Goal: Book appointment/travel/reservation

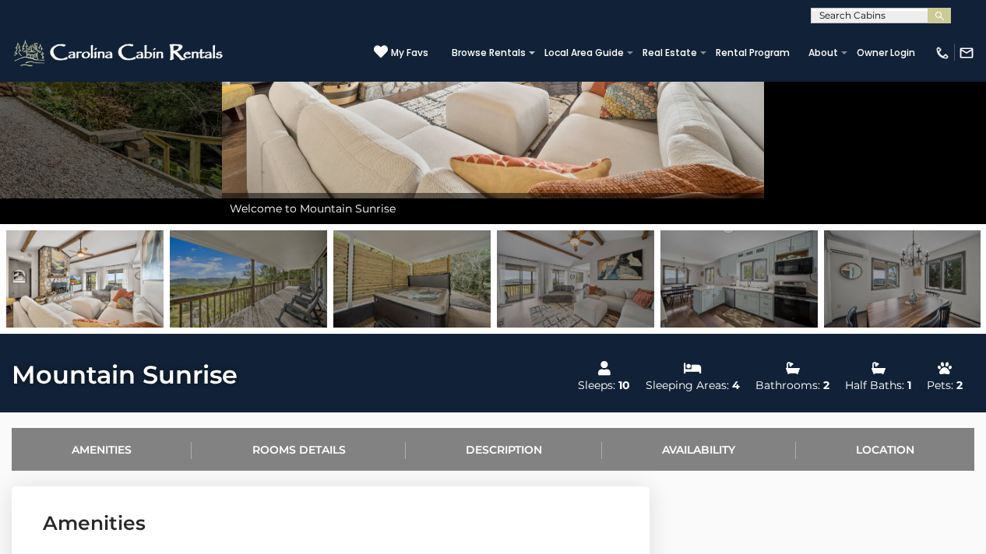
scroll to position [585, 0]
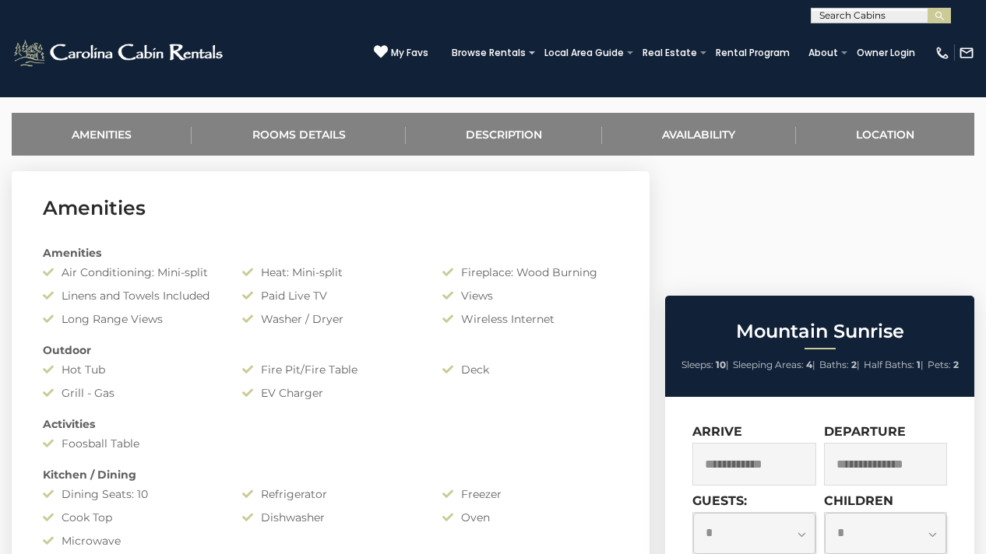
click at [775, 443] on input "text" at bounding box center [754, 464] width 124 height 43
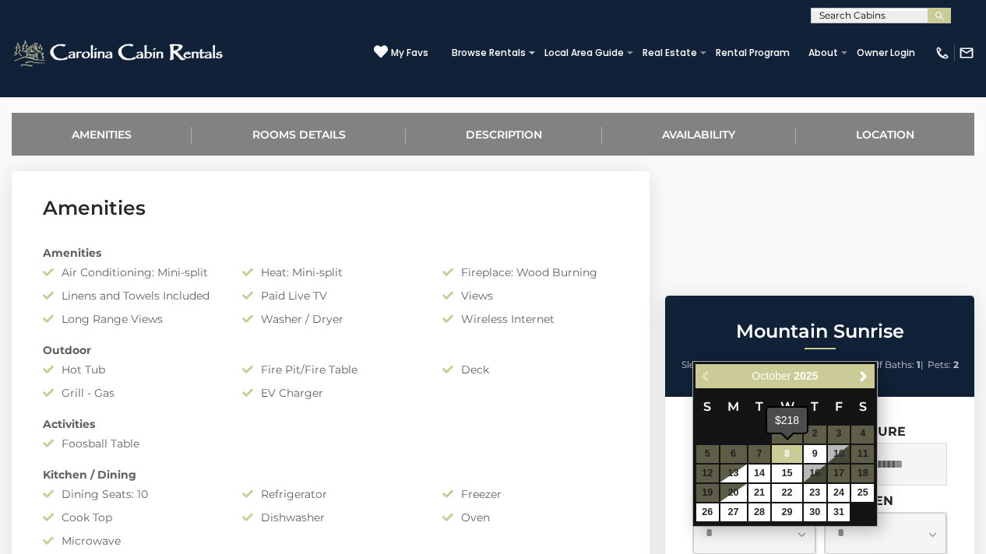
click at [789, 453] on link "8" at bounding box center [787, 454] width 30 height 18
type input "**********"
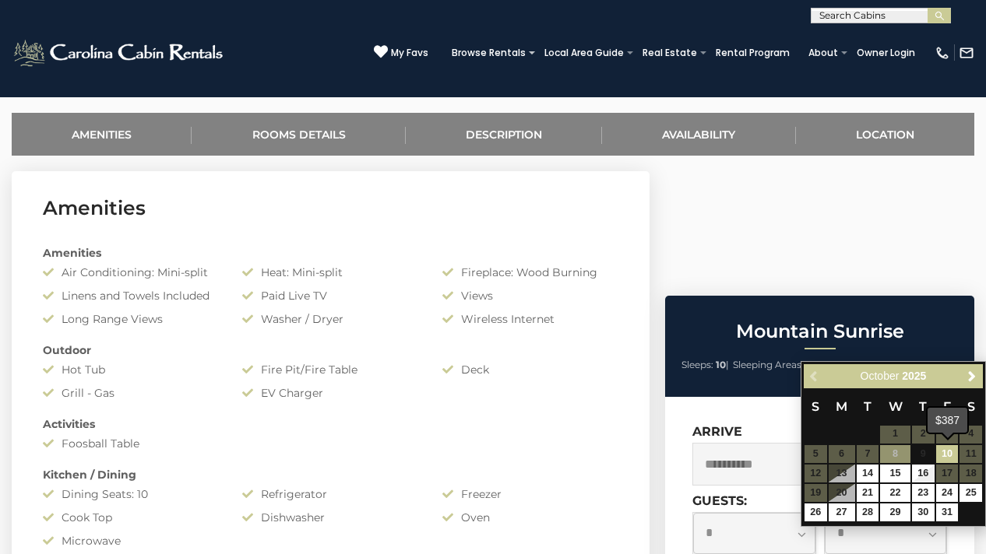
click at [944, 449] on link "10" at bounding box center [947, 454] width 23 height 18
type input "**********"
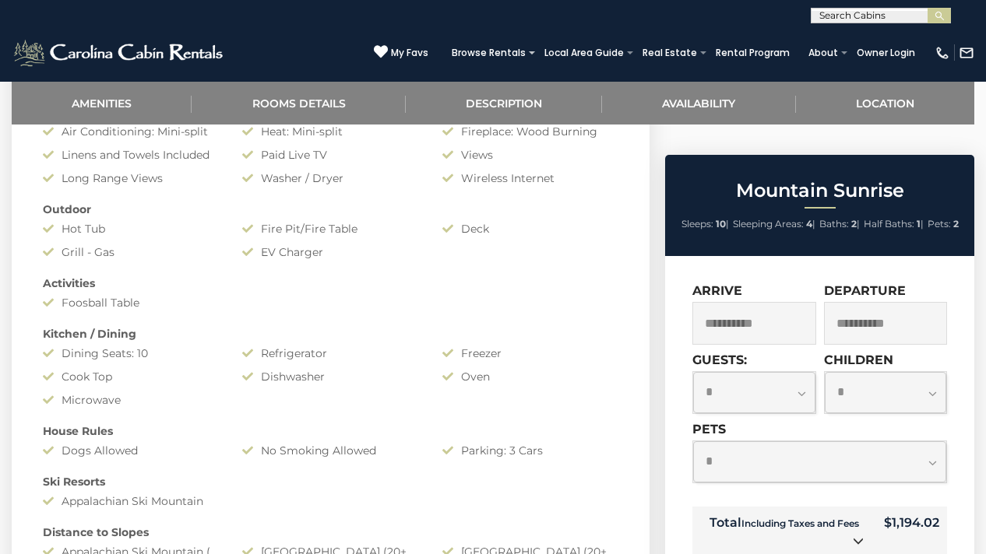
scroll to position [0, 0]
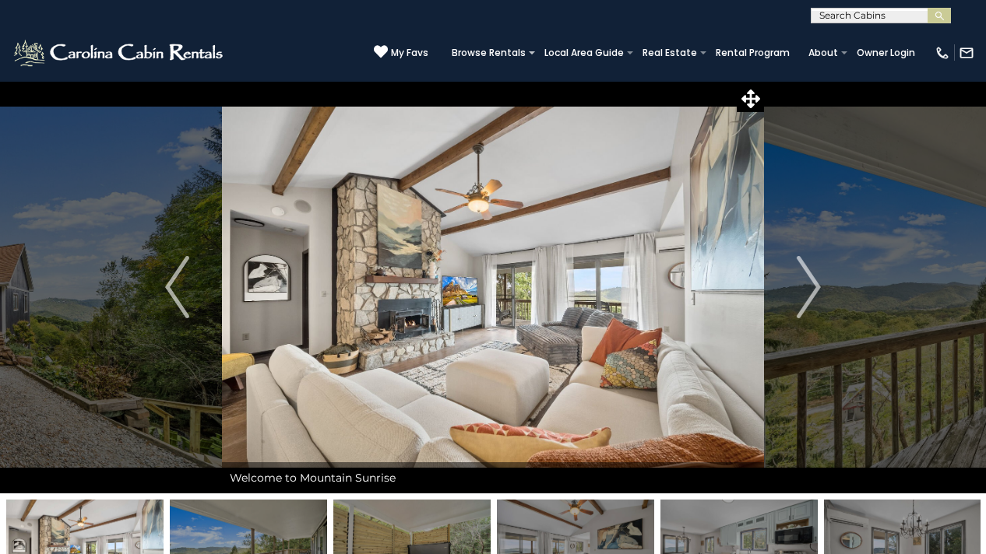
click at [168, 51] on img at bounding box center [120, 52] width 216 height 31
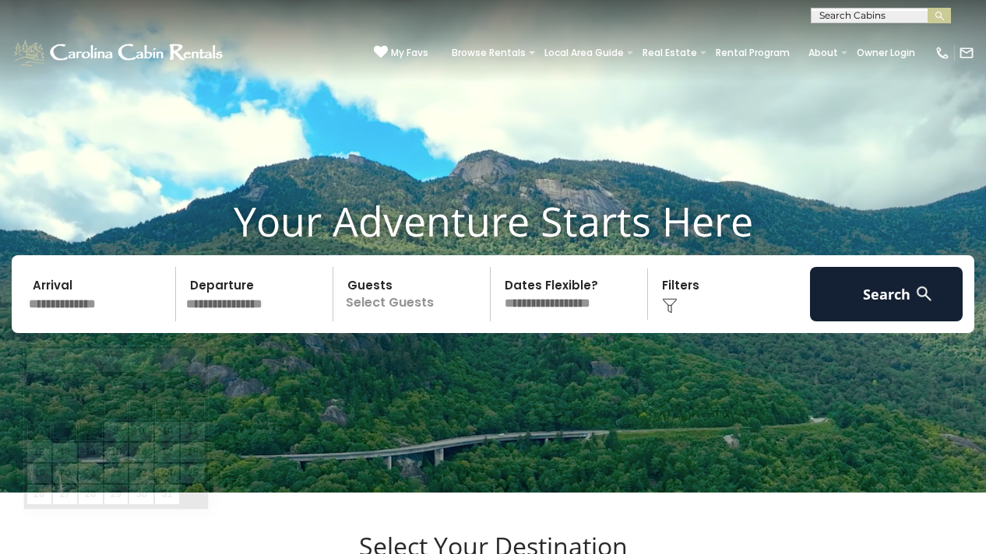
click at [90, 322] on input "text" at bounding box center [99, 294] width 153 height 54
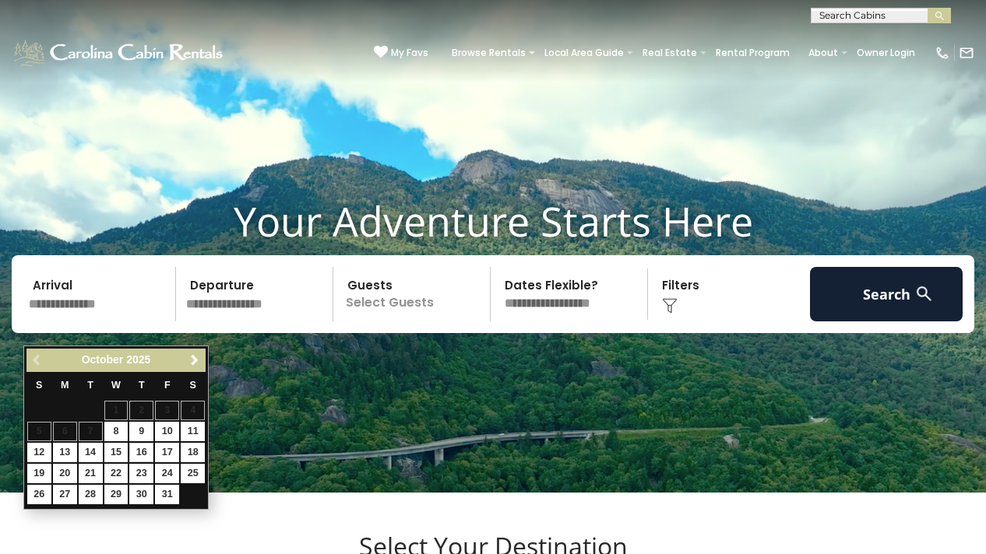
click at [139, 448] on link "16" at bounding box center [141, 452] width 24 height 19
type input "********"
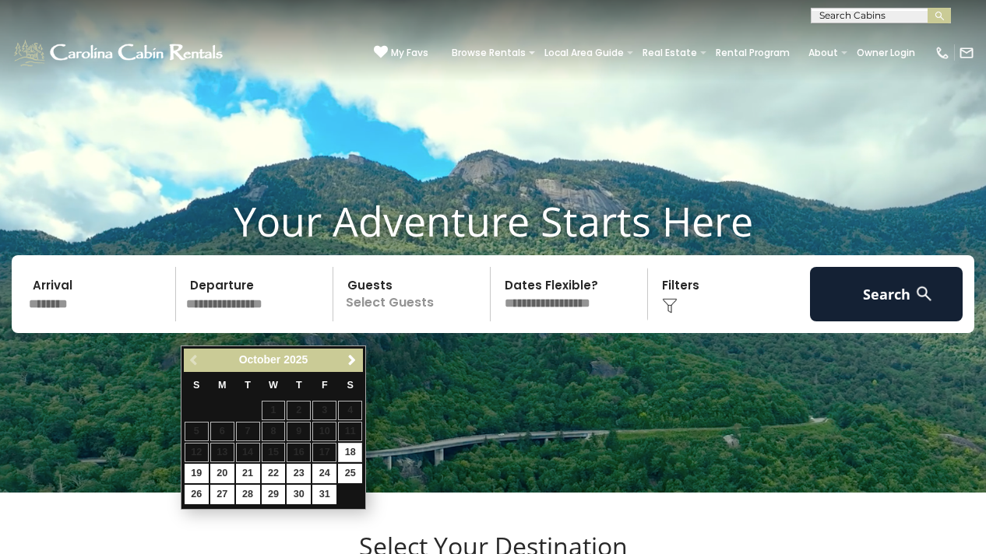
click at [350, 449] on link "18" at bounding box center [350, 452] width 24 height 19
type input "********"
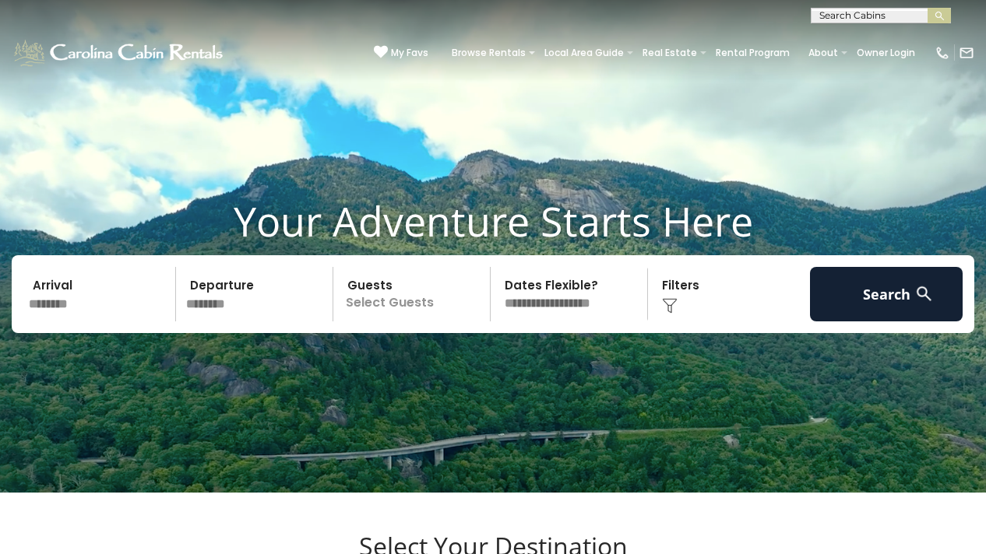
click at [413, 322] on p "Select Guests" at bounding box center [414, 294] width 152 height 54
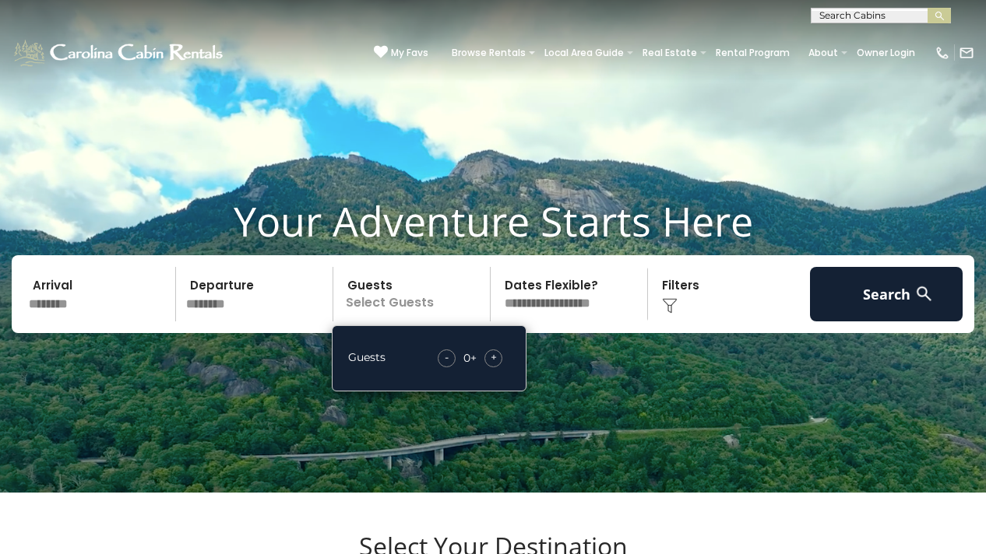
click at [497, 367] on div "+" at bounding box center [493, 359] width 18 height 18
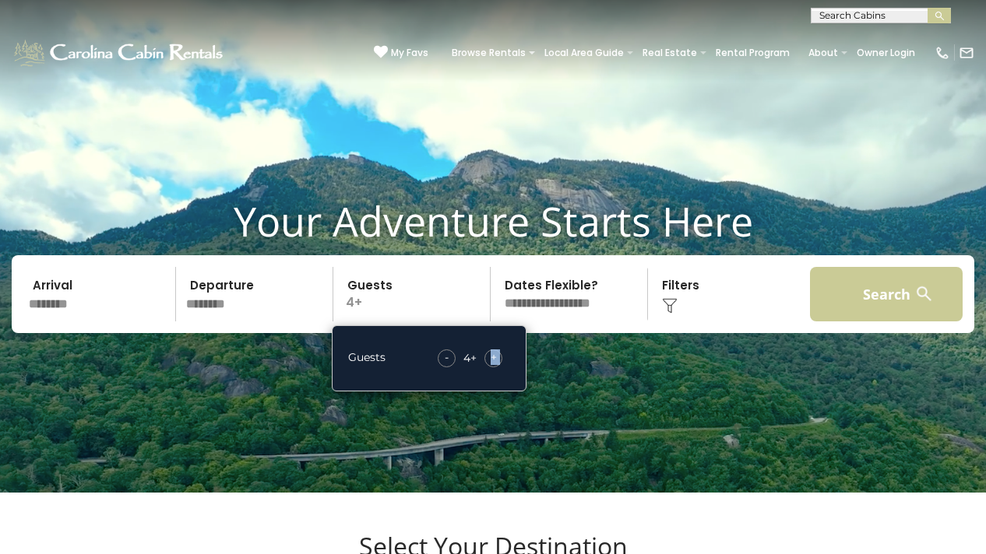
click at [881, 318] on button "Search" at bounding box center [886, 294] width 153 height 54
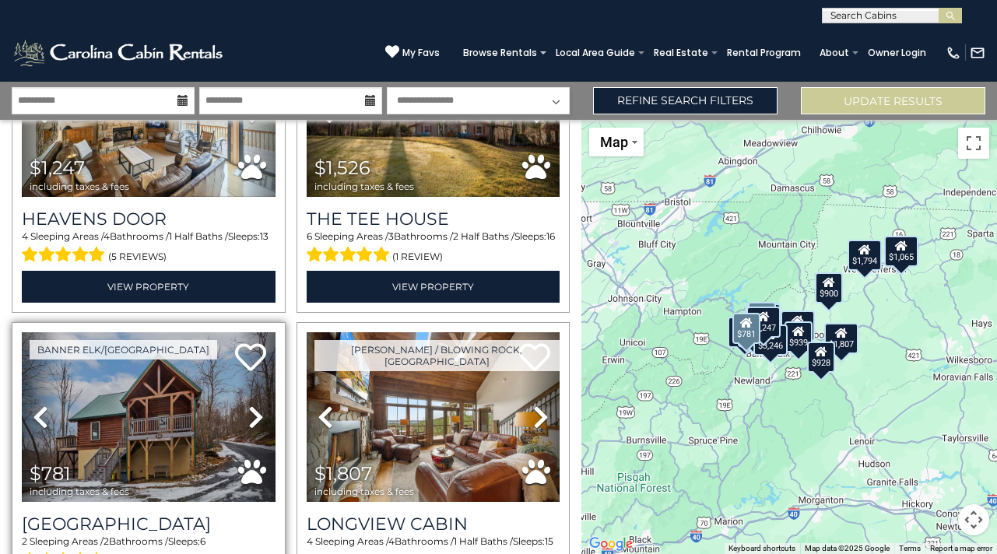
scroll to position [790, 0]
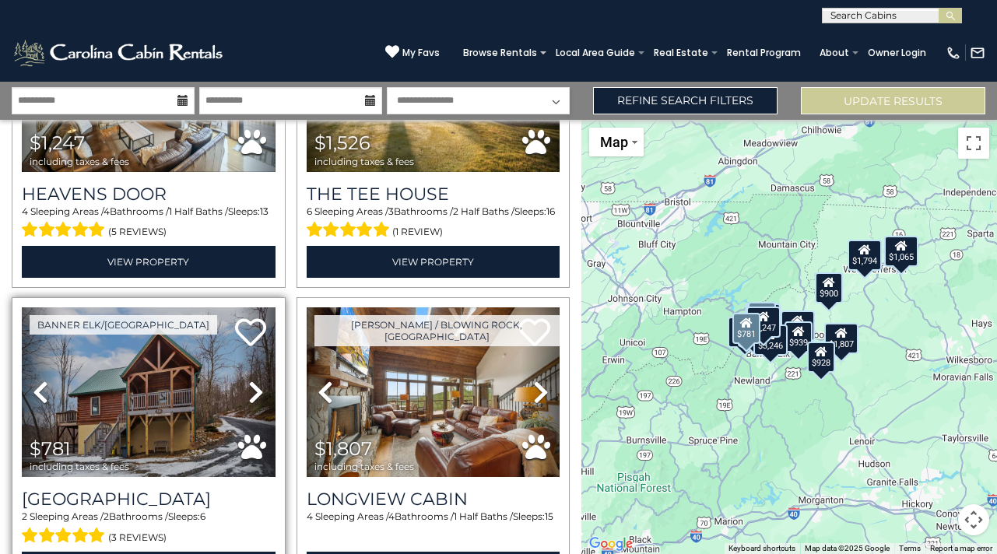
click at [252, 380] on icon at bounding box center [256, 392] width 16 height 25
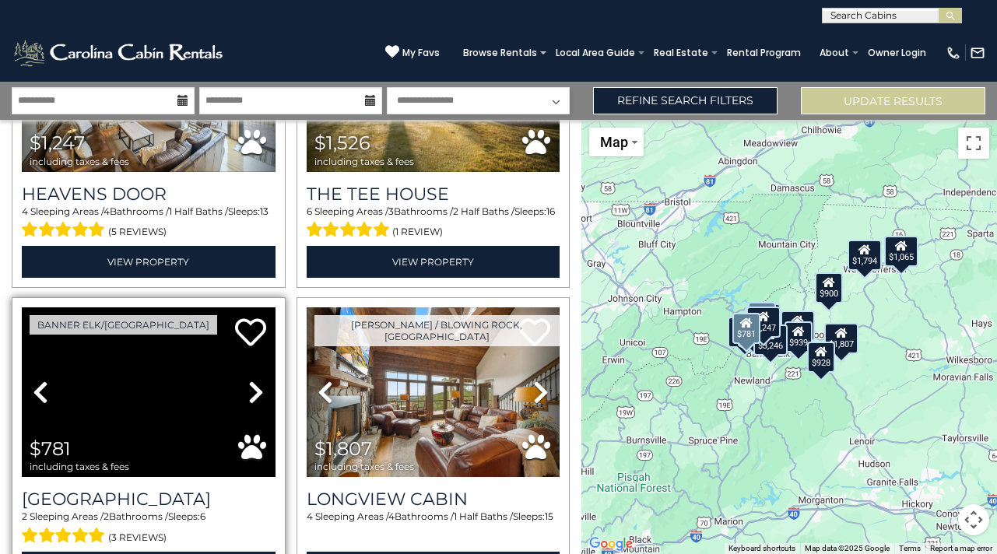
click at [254, 386] on icon at bounding box center [256, 392] width 16 height 25
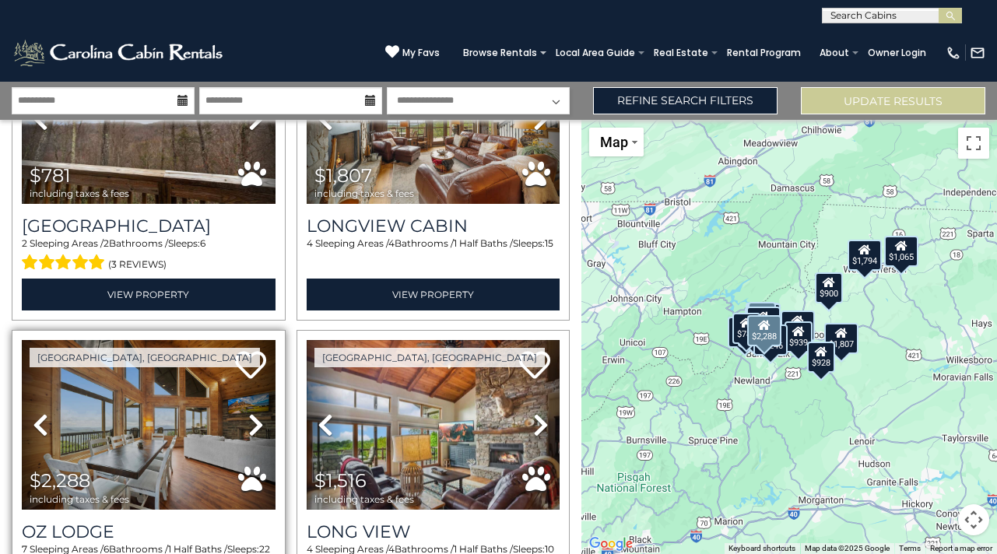
scroll to position [1452, 0]
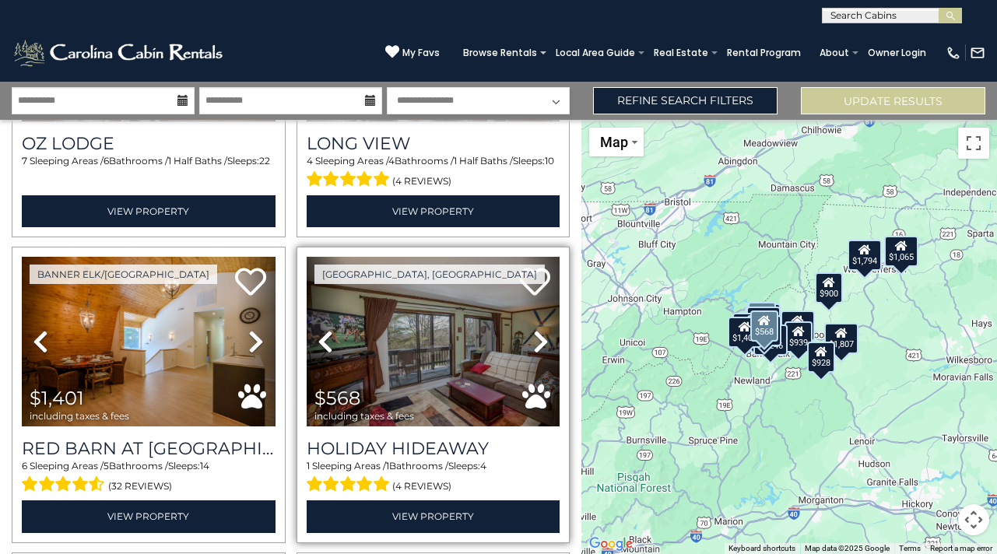
click at [458, 352] on img at bounding box center [434, 342] width 254 height 170
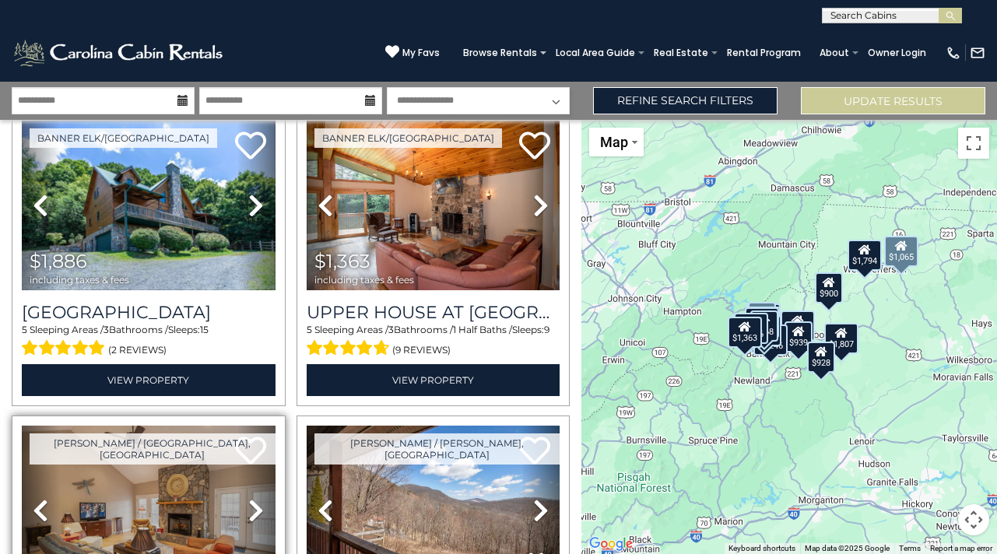
scroll to position [1991, 0]
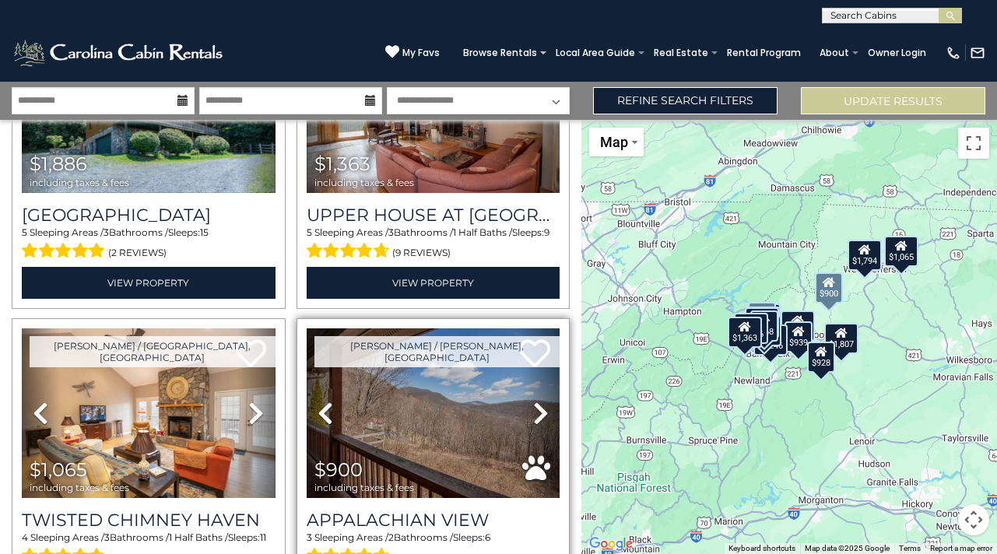
click at [536, 401] on icon at bounding box center [541, 413] width 16 height 25
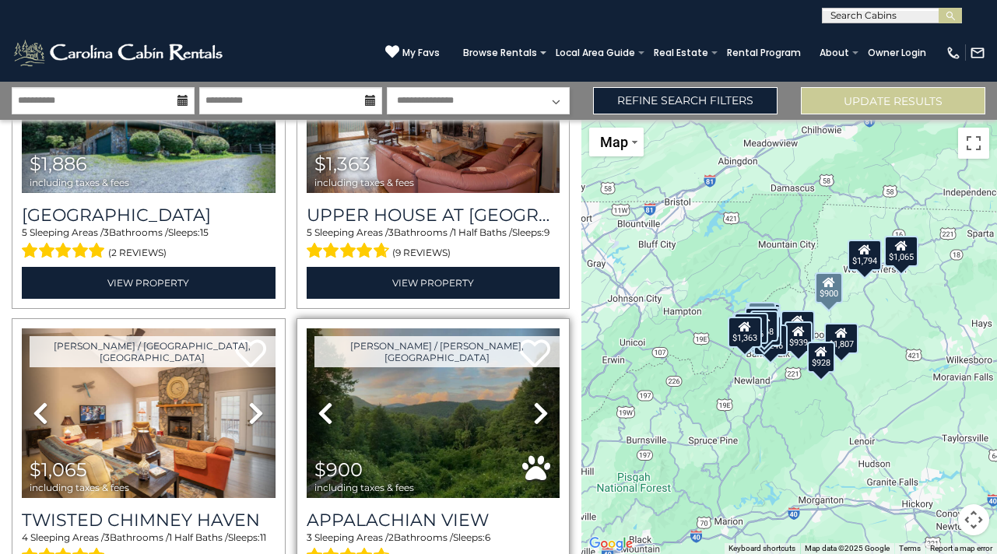
click at [536, 401] on icon at bounding box center [541, 413] width 16 height 25
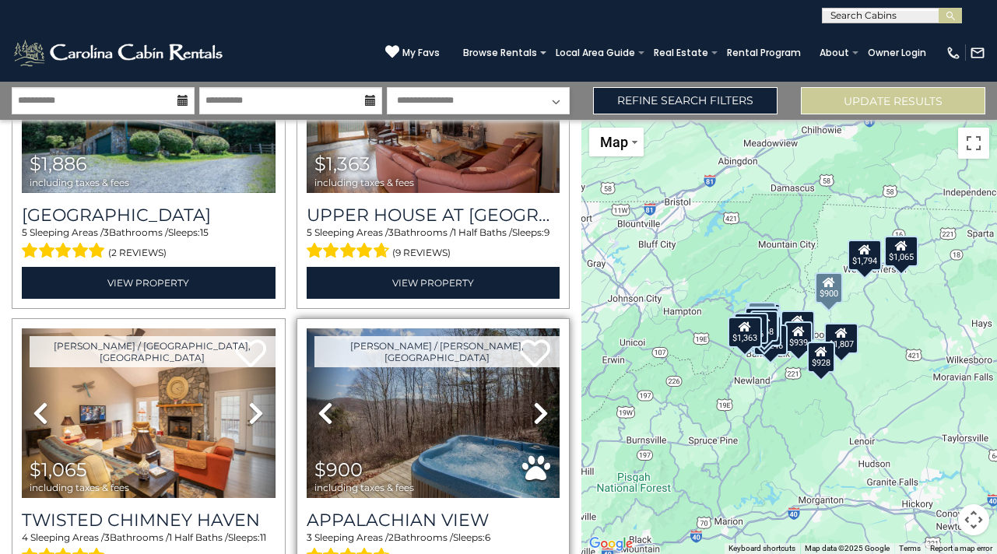
click at [536, 401] on icon at bounding box center [541, 413] width 16 height 25
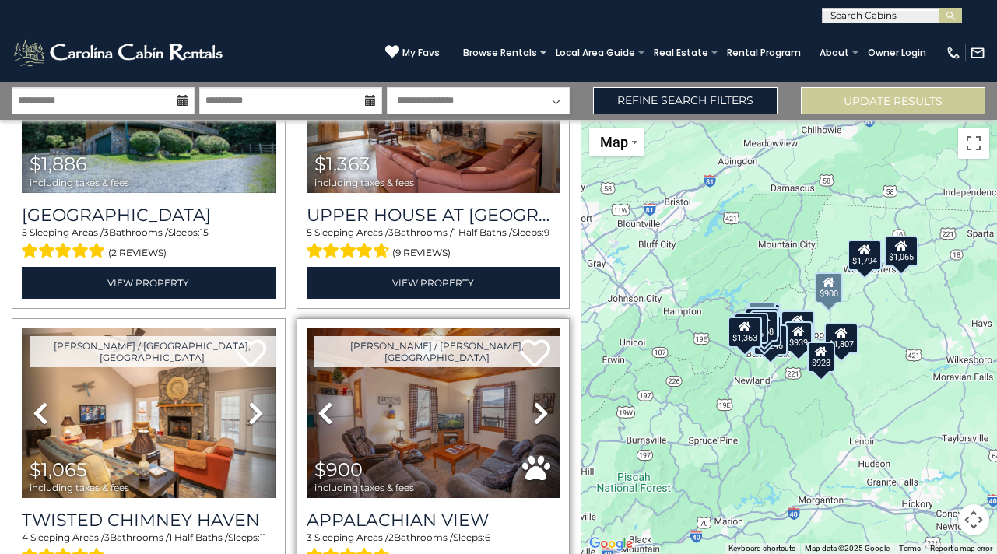
click at [536, 401] on icon at bounding box center [541, 413] width 16 height 25
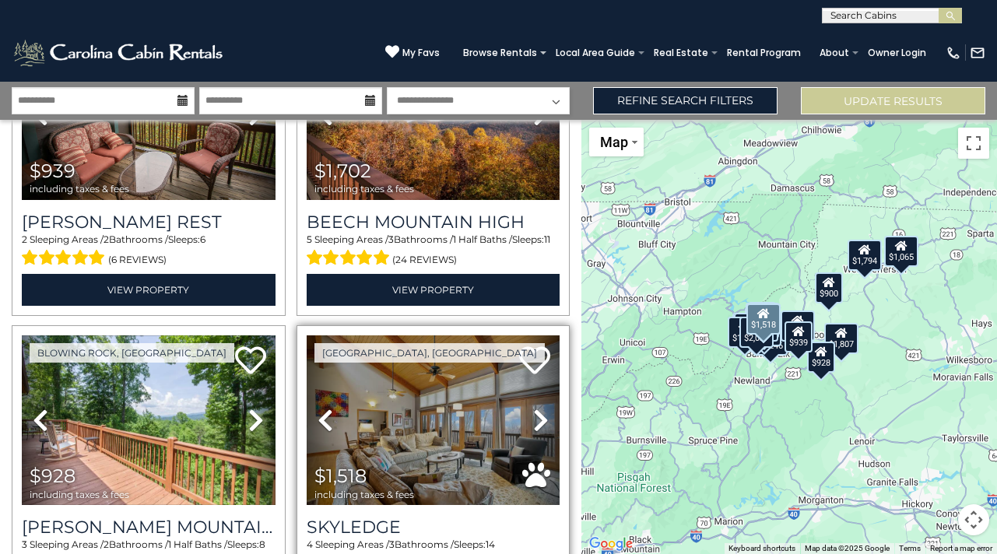
scroll to position [3230, 0]
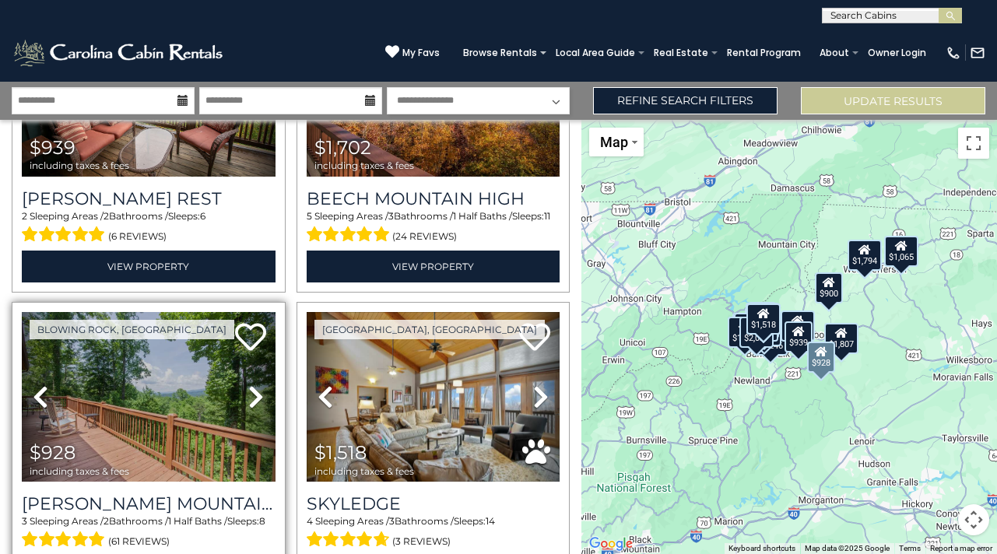
click at [254, 385] on icon at bounding box center [256, 397] width 16 height 25
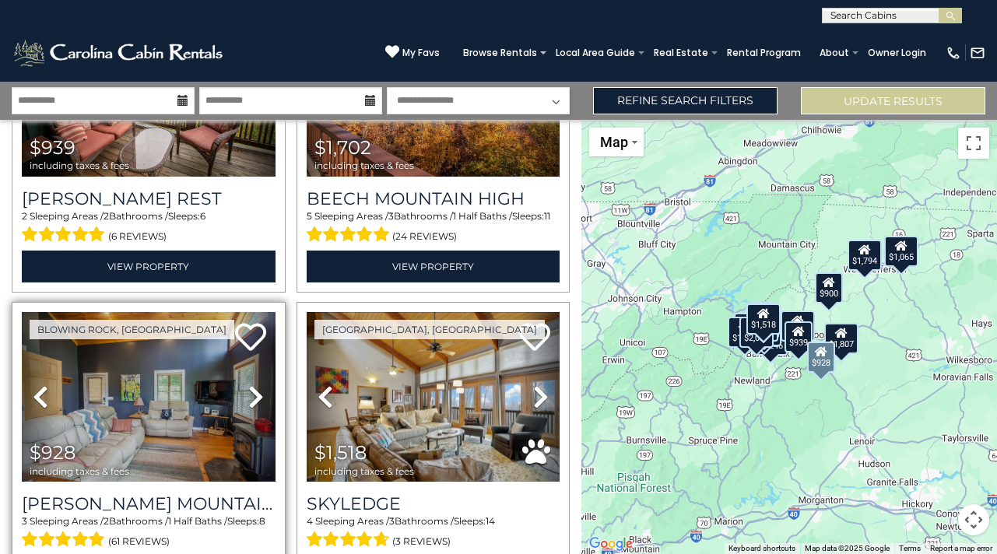
click at [254, 385] on icon at bounding box center [256, 397] width 16 height 25
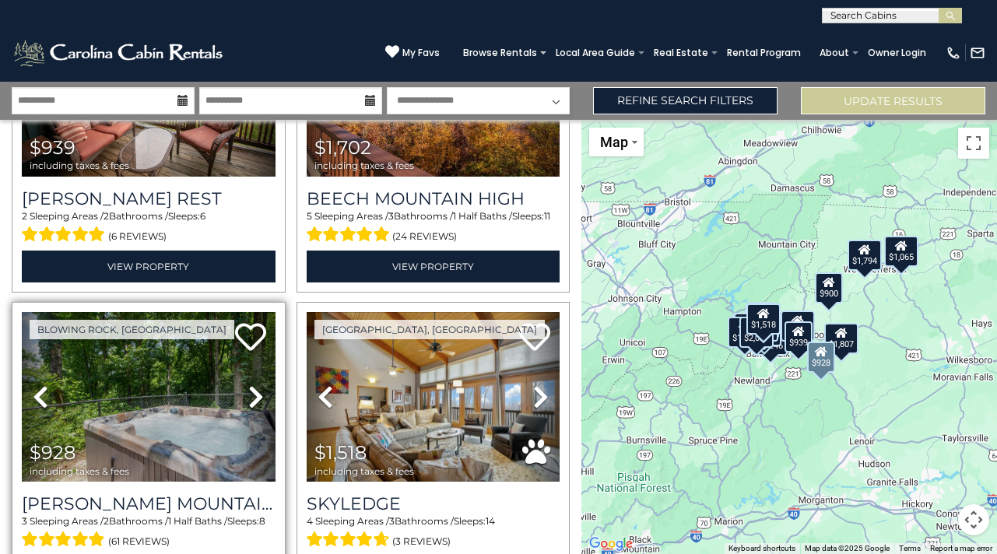
click at [157, 373] on img at bounding box center [149, 397] width 254 height 170
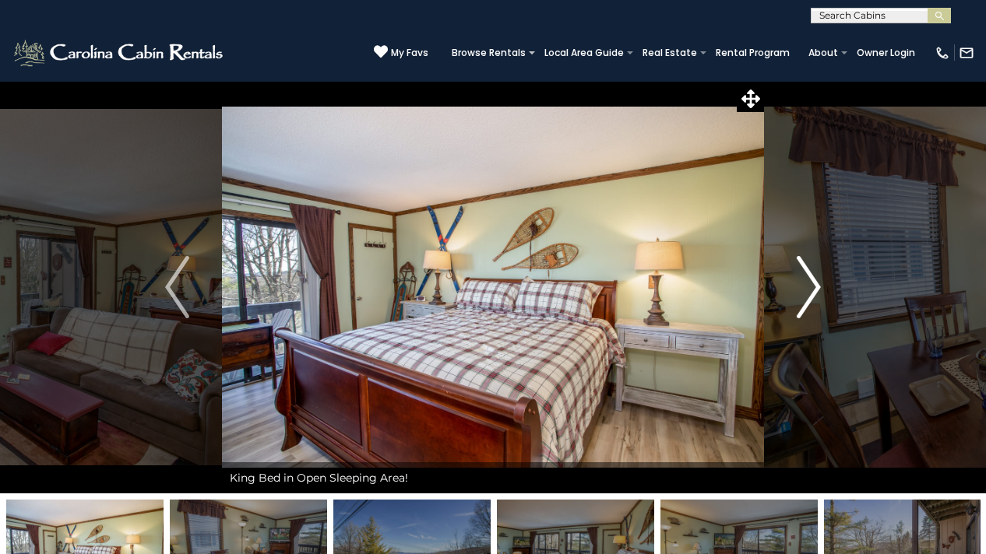
click at [815, 285] on img "Next" at bounding box center [807, 287] width 23 height 62
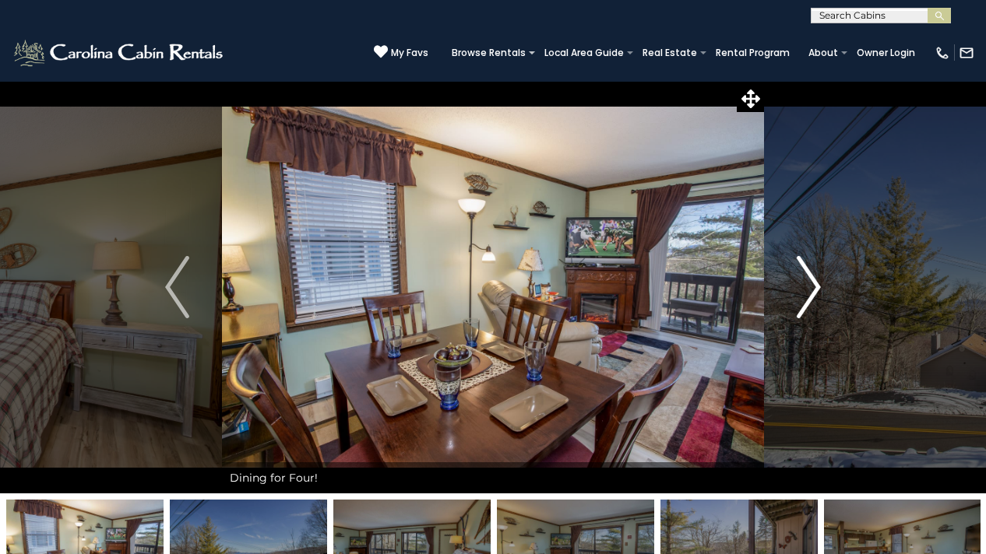
click at [813, 285] on img "Next" at bounding box center [807, 287] width 23 height 62
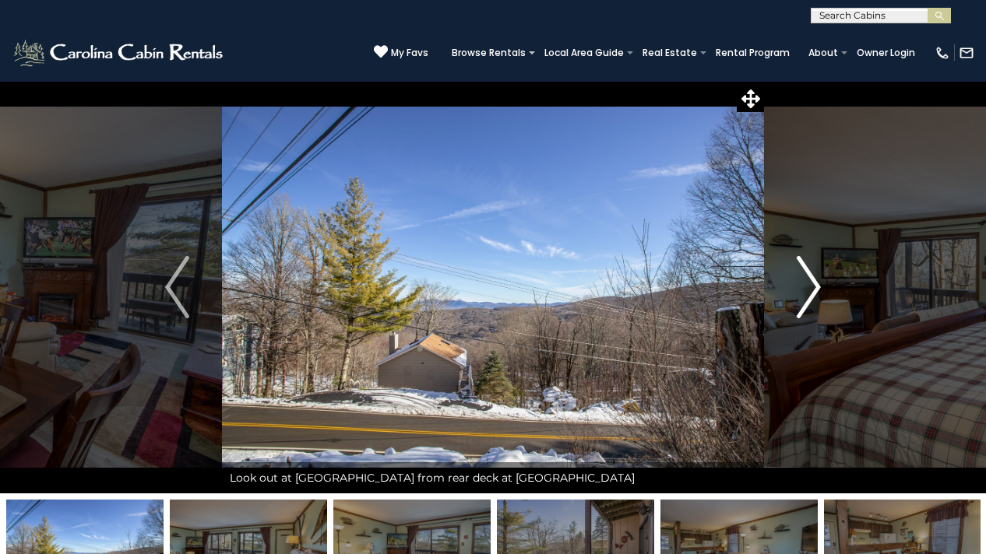
click at [806, 299] on img "Next" at bounding box center [807, 287] width 23 height 62
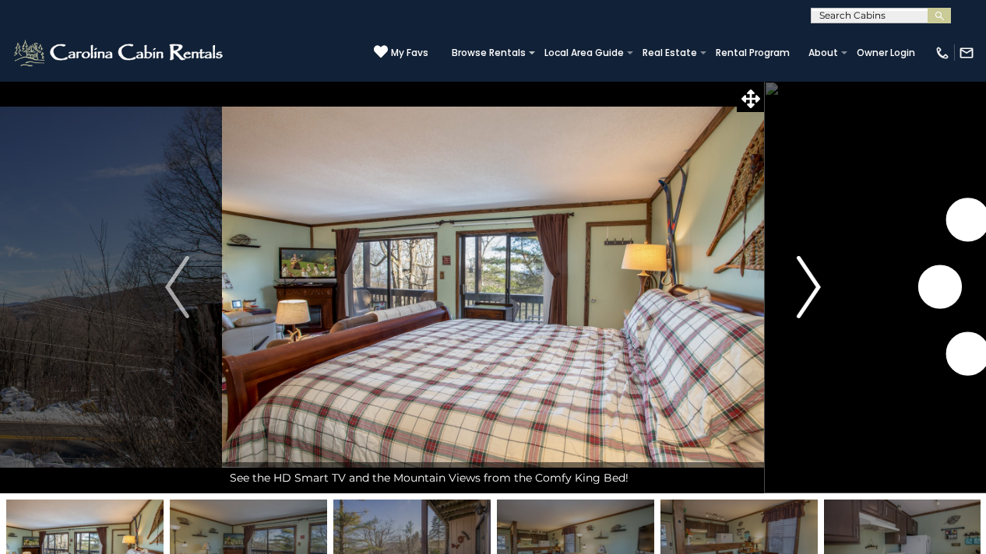
click at [806, 299] on img "Next" at bounding box center [807, 287] width 23 height 62
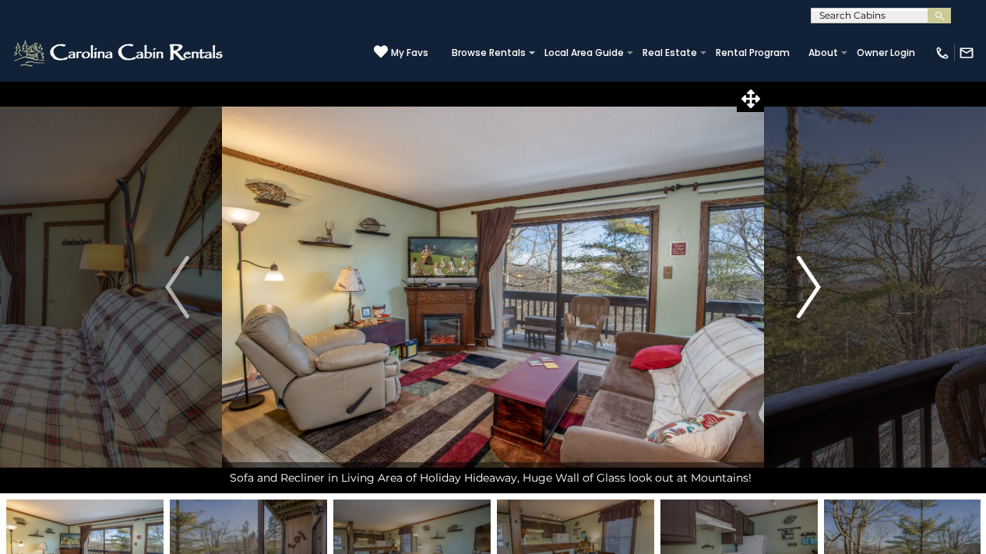
click at [811, 290] on img "Next" at bounding box center [807, 287] width 23 height 62
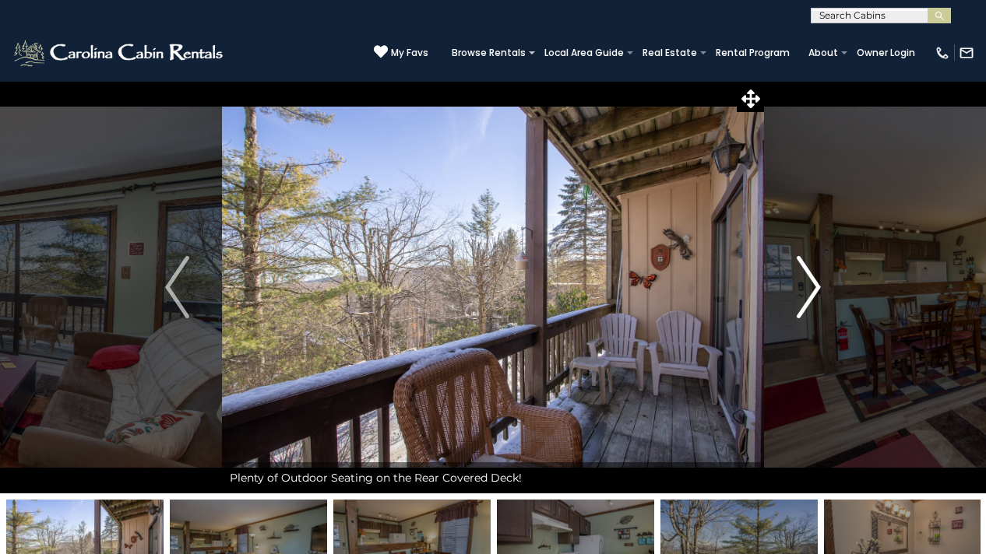
click at [811, 290] on img "Next" at bounding box center [807, 287] width 23 height 62
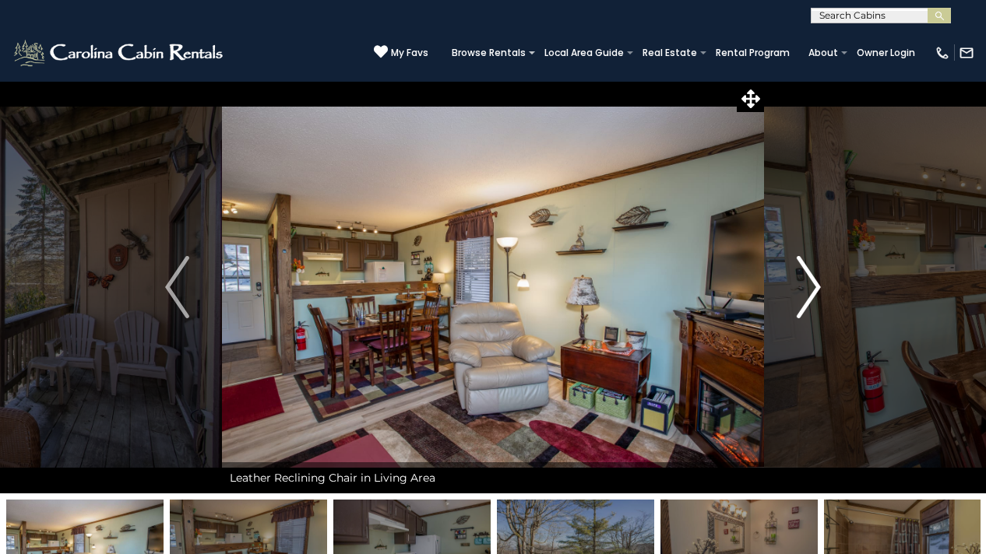
click at [811, 290] on img "Next" at bounding box center [807, 287] width 23 height 62
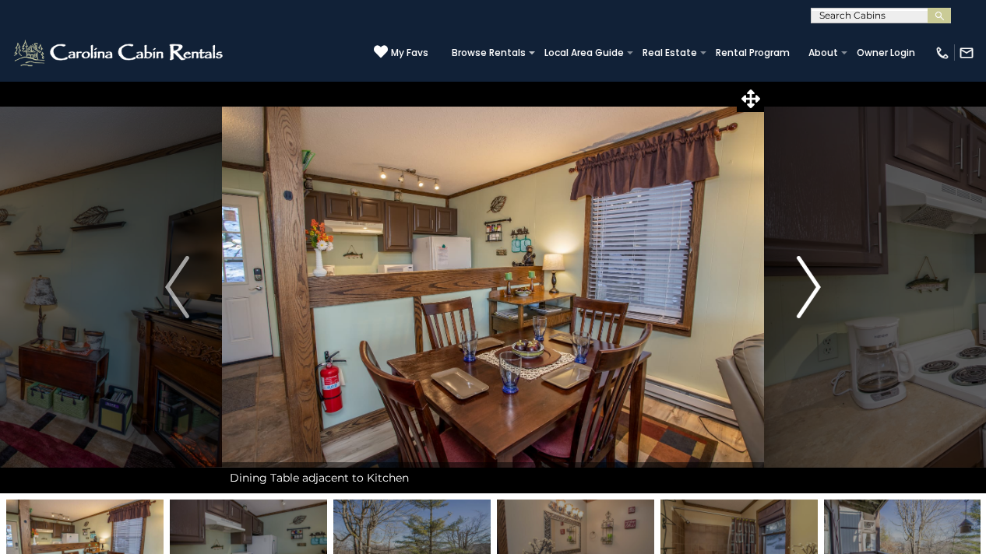
click at [811, 290] on img "Next" at bounding box center [807, 287] width 23 height 62
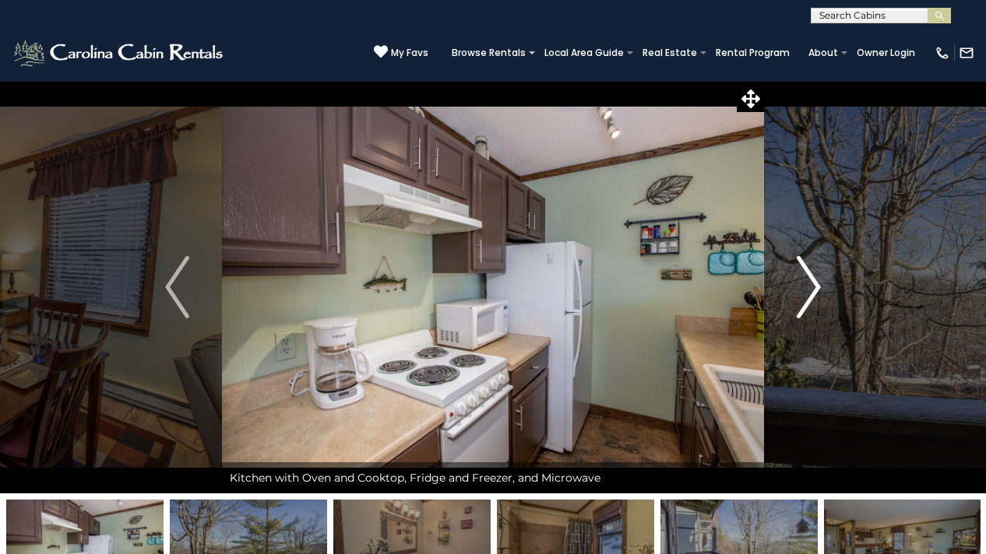
click at [811, 287] on img "Next" at bounding box center [807, 287] width 23 height 62
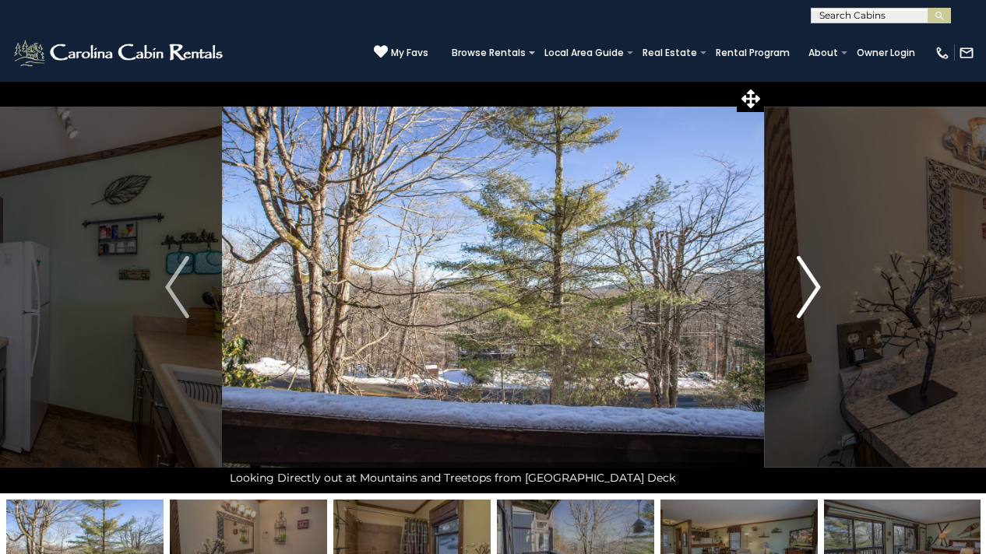
click at [811, 287] on img "Next" at bounding box center [807, 287] width 23 height 62
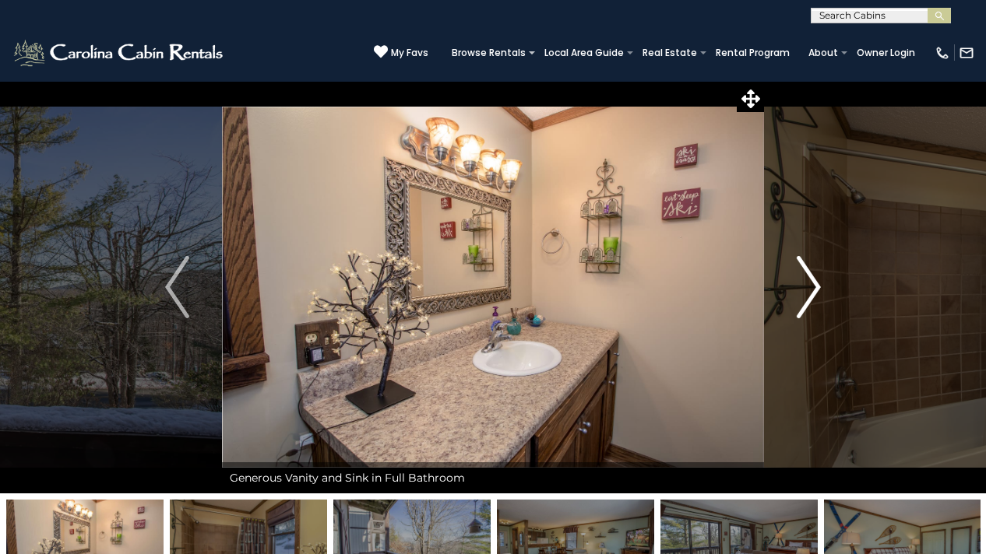
click at [811, 287] on img "Next" at bounding box center [807, 287] width 23 height 62
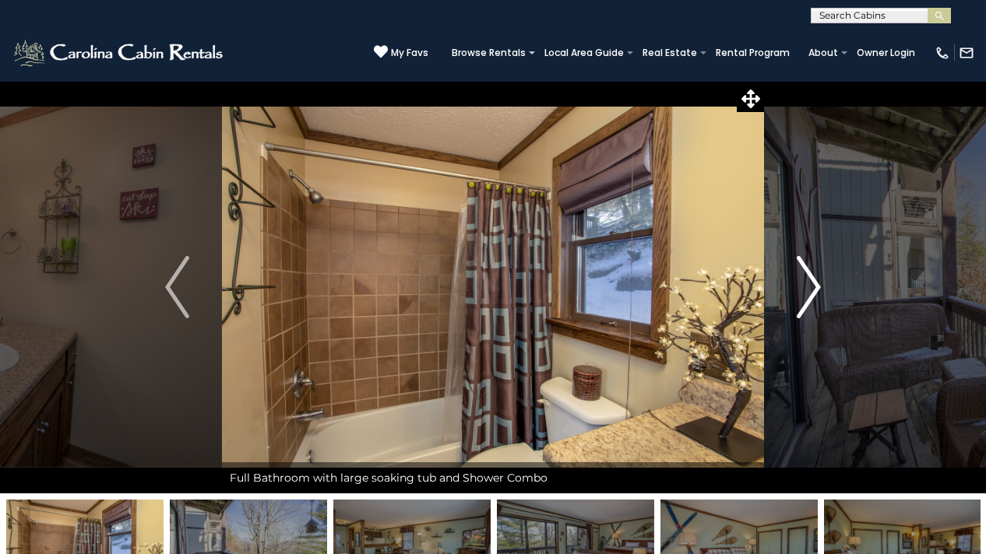
click at [811, 287] on img "Next" at bounding box center [807, 287] width 23 height 62
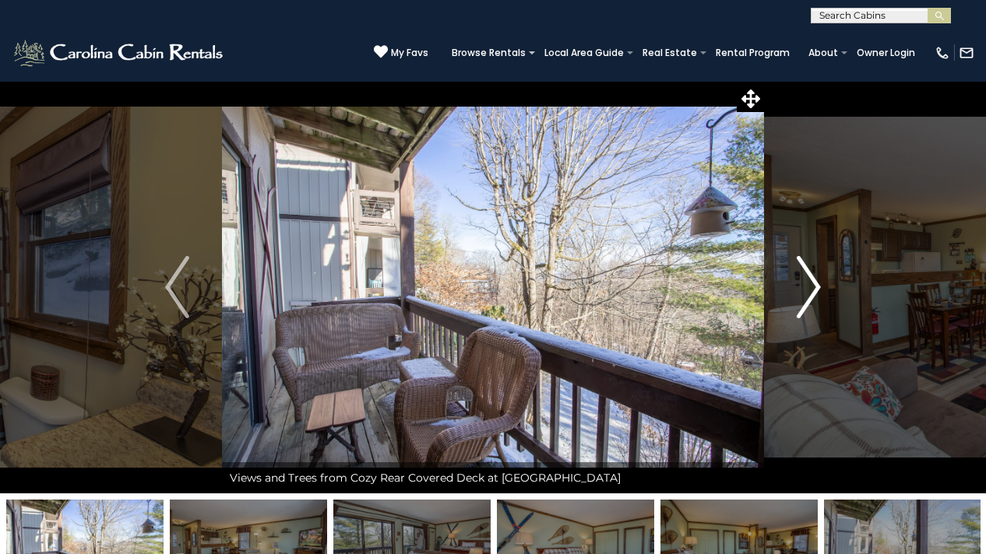
click at [811, 287] on img "Next" at bounding box center [807, 287] width 23 height 62
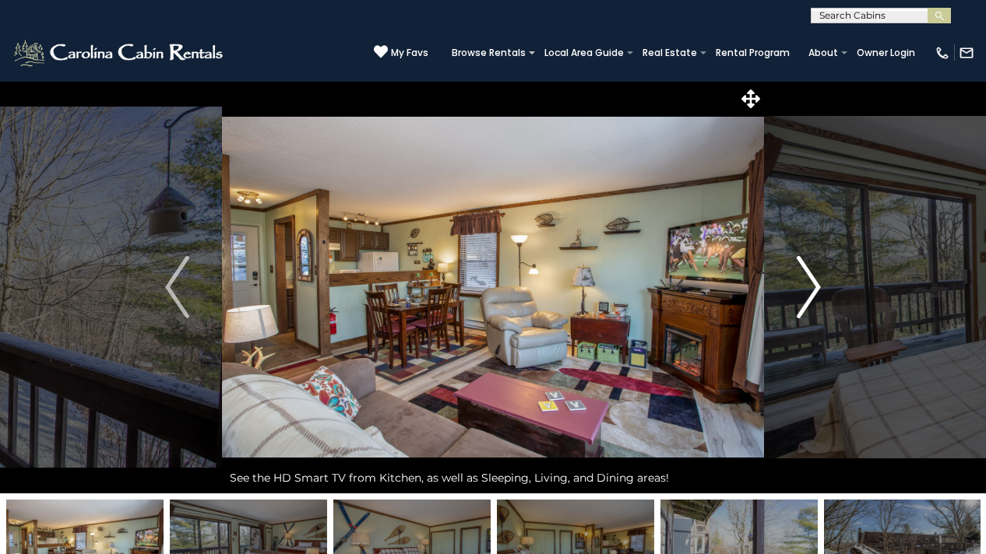
click at [811, 287] on img "Next" at bounding box center [807, 287] width 23 height 62
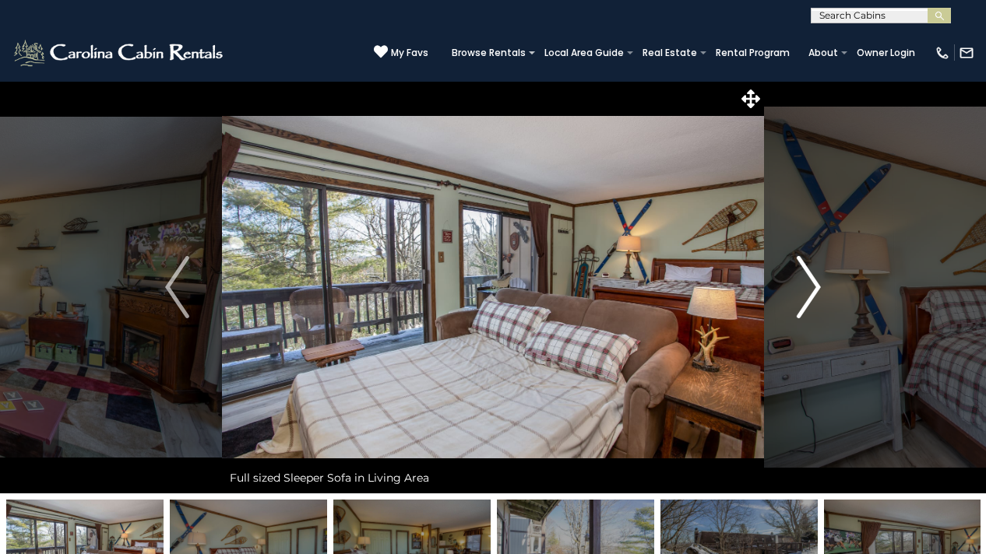
click at [811, 287] on img "Next" at bounding box center [807, 287] width 23 height 62
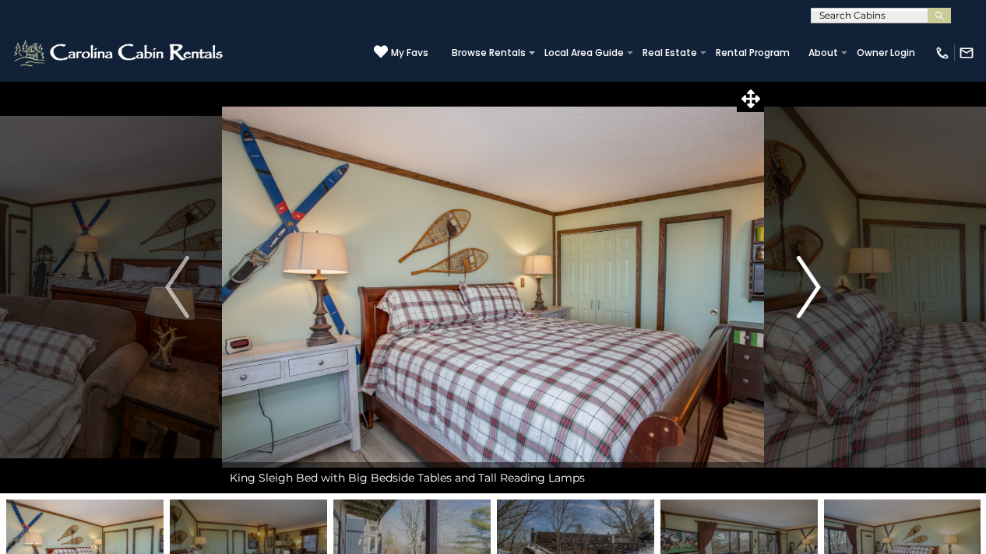
click at [811, 287] on img "Next" at bounding box center [807, 287] width 23 height 62
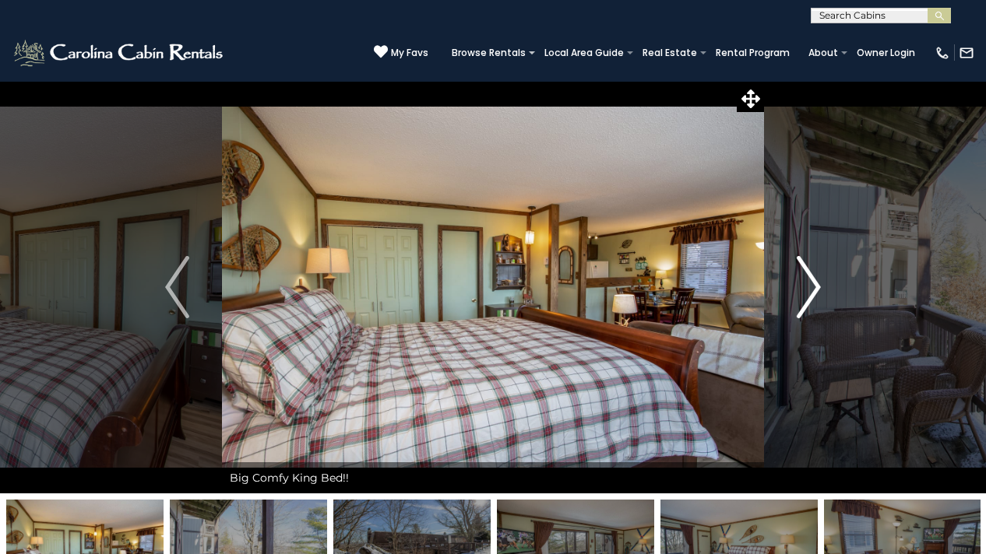
click at [811, 287] on img "Next" at bounding box center [807, 287] width 23 height 62
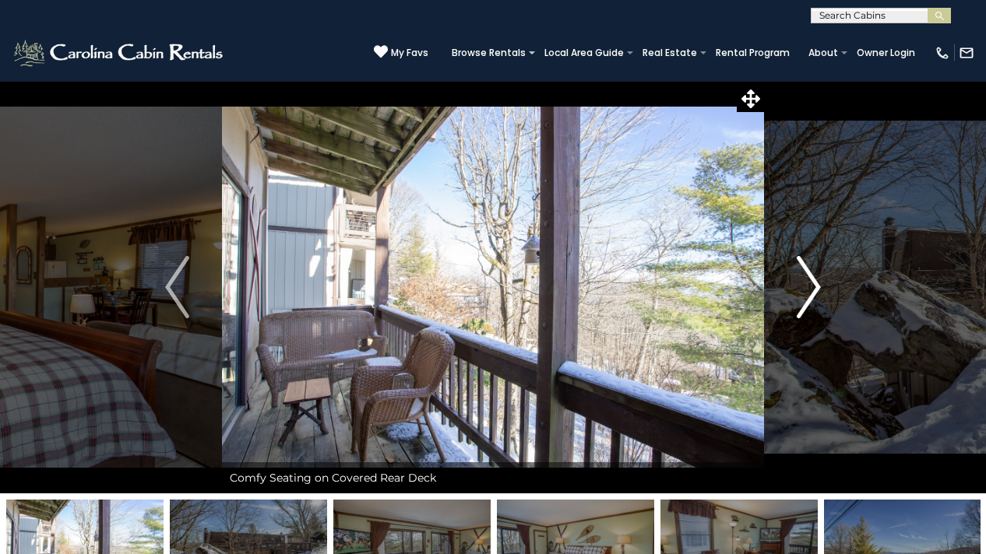
click at [811, 287] on img "Next" at bounding box center [807, 287] width 23 height 62
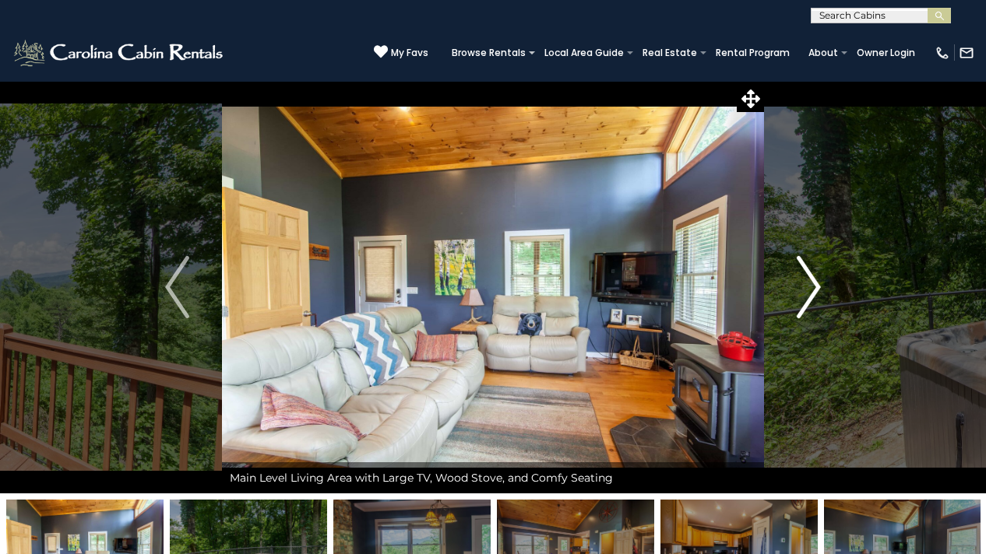
click at [814, 281] on img "Next" at bounding box center [807, 287] width 23 height 62
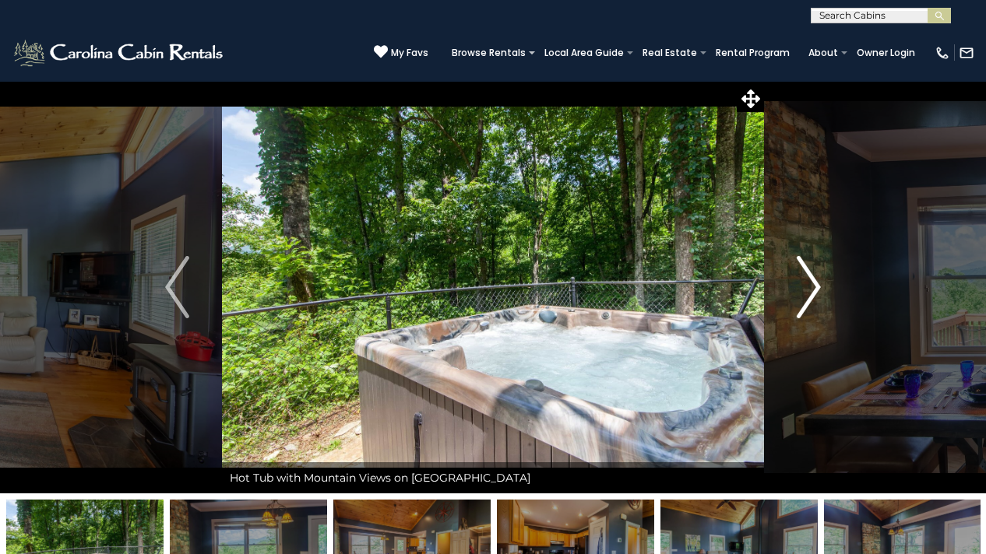
click at [814, 281] on img "Next" at bounding box center [807, 287] width 23 height 62
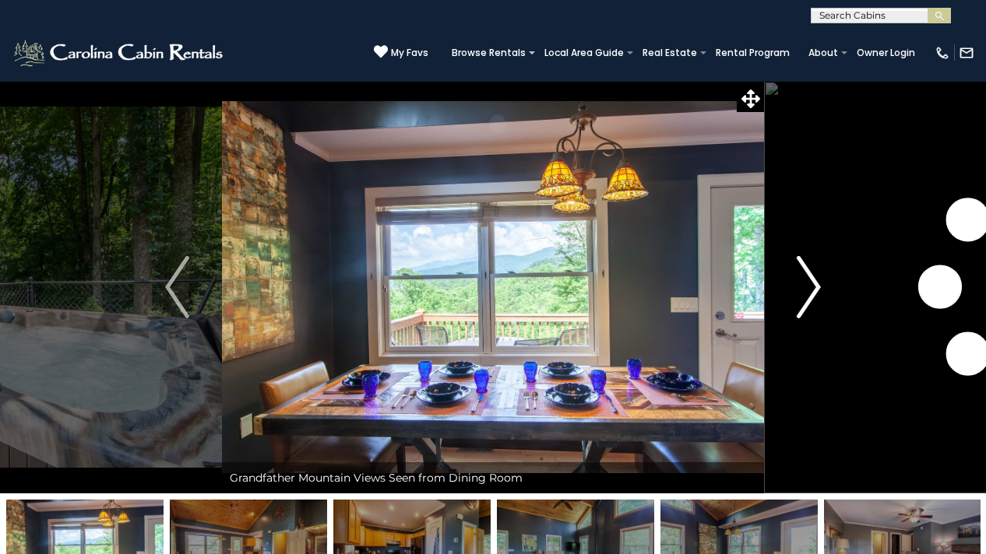
click at [814, 281] on img "Next" at bounding box center [807, 287] width 23 height 62
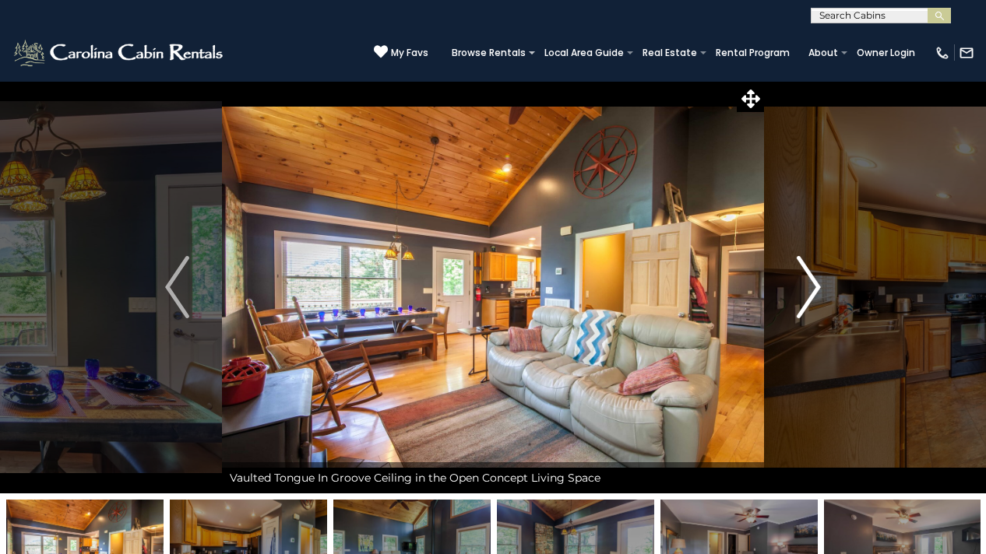
click at [815, 281] on img "Next" at bounding box center [807, 287] width 23 height 62
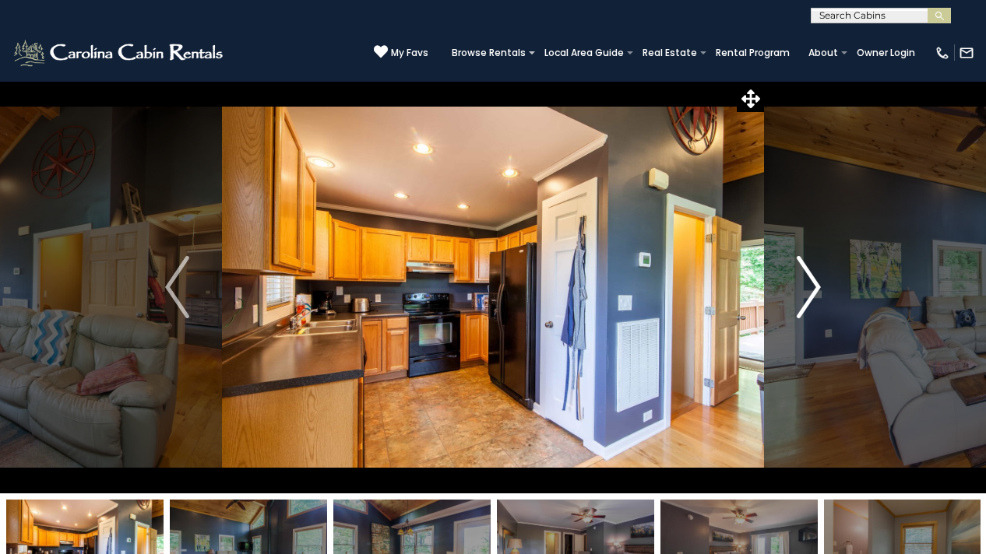
click at [815, 281] on img "Next" at bounding box center [807, 287] width 23 height 62
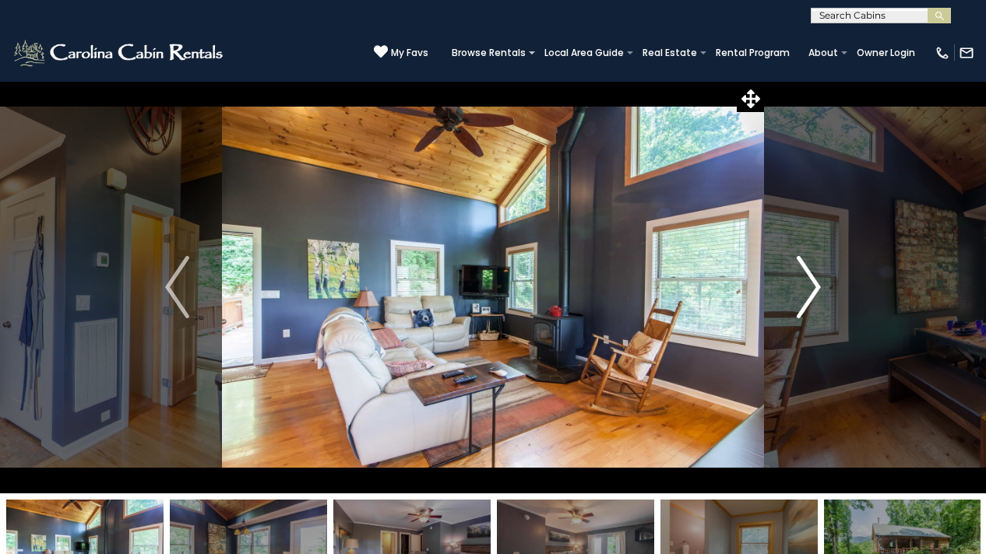
click at [815, 281] on img "Next" at bounding box center [807, 287] width 23 height 62
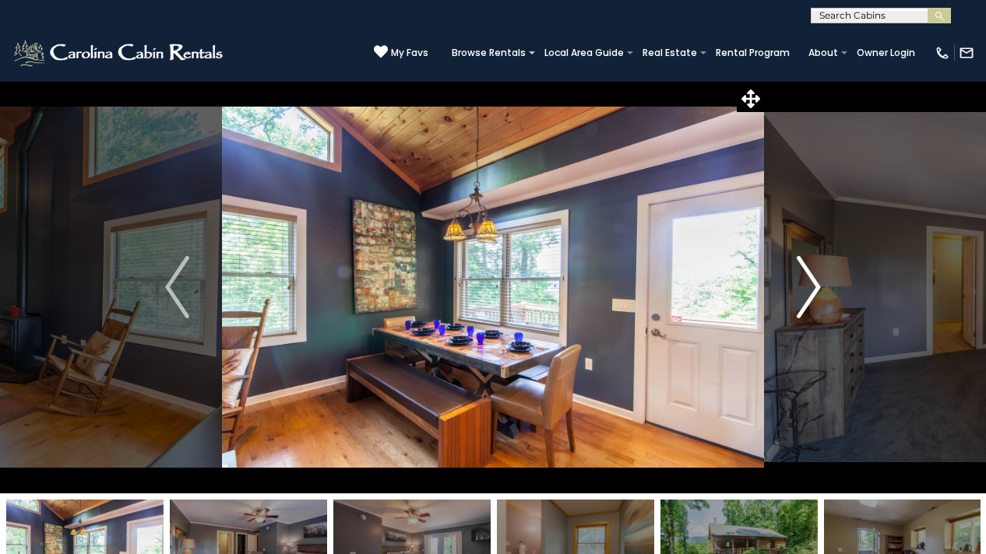
click at [815, 281] on img "Next" at bounding box center [807, 287] width 23 height 62
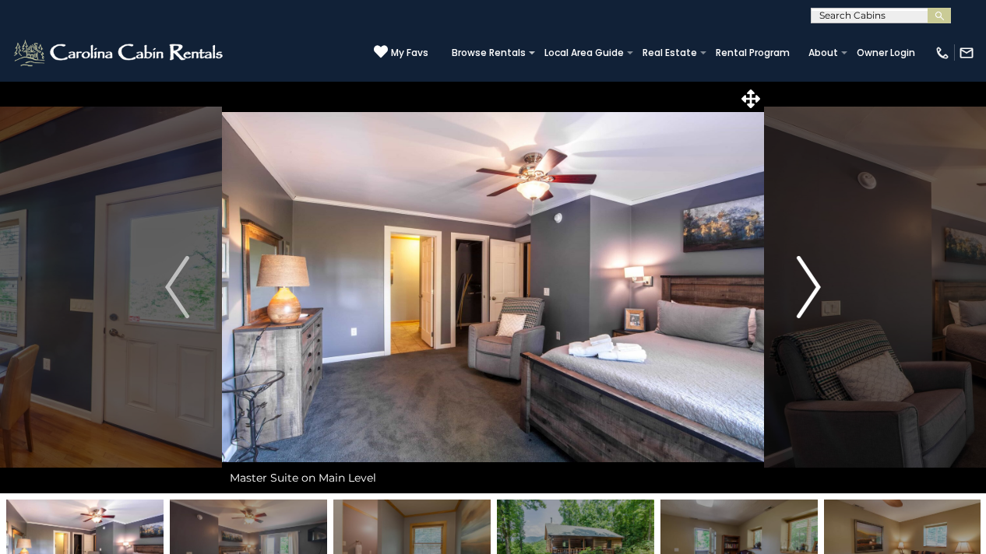
click at [815, 281] on img "Next" at bounding box center [807, 287] width 23 height 62
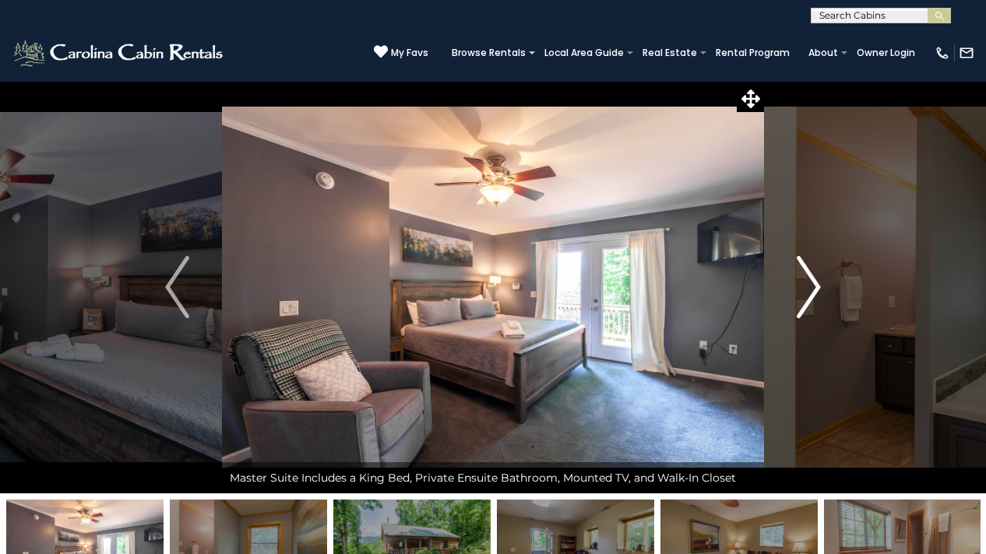
click at [815, 281] on img "Next" at bounding box center [807, 287] width 23 height 62
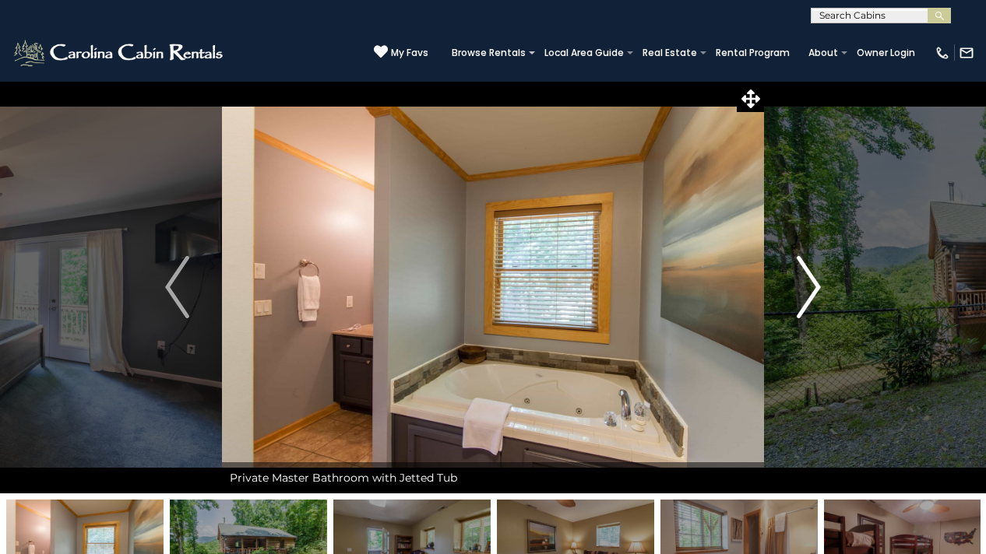
click at [815, 281] on img "Next" at bounding box center [807, 287] width 23 height 62
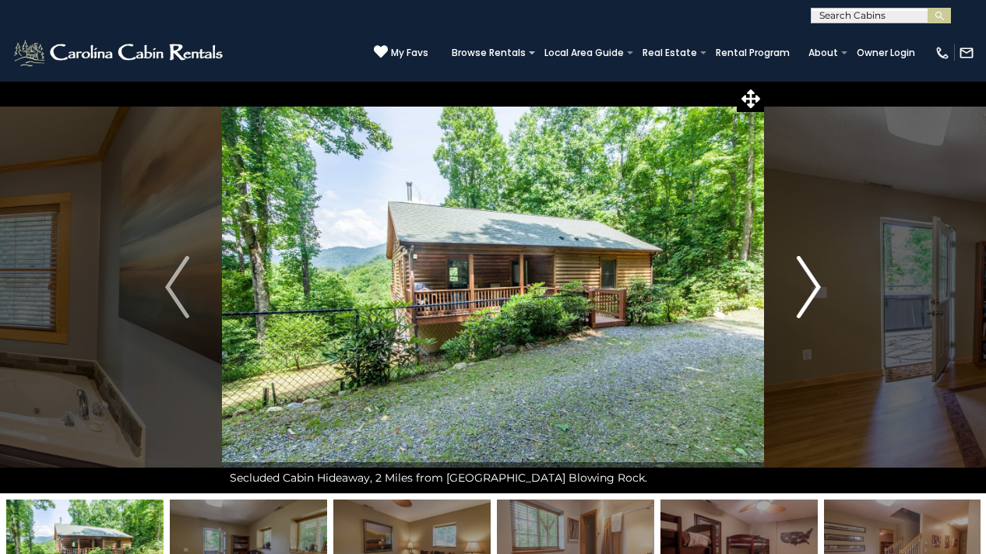
click at [815, 281] on img "Next" at bounding box center [807, 287] width 23 height 62
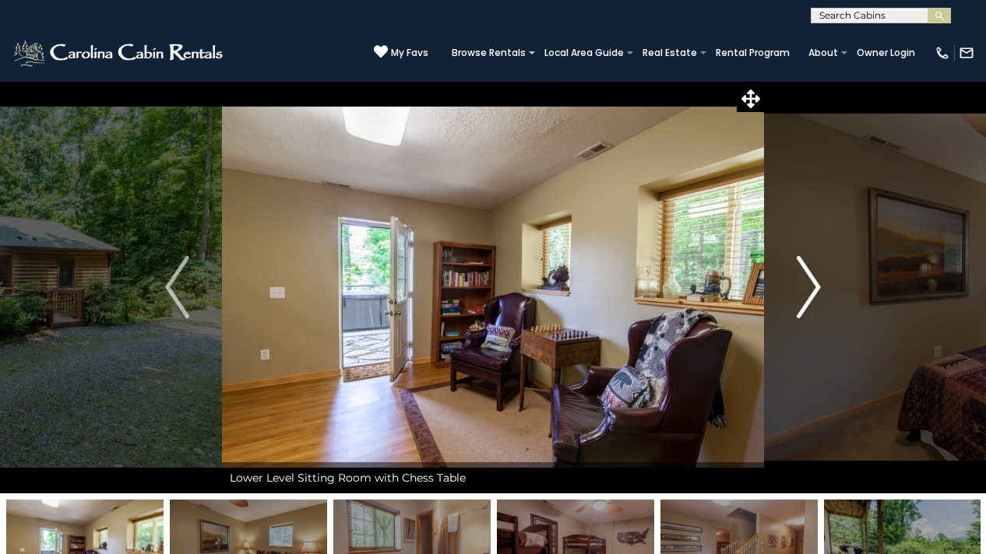
click at [816, 284] on img "Next" at bounding box center [807, 287] width 23 height 62
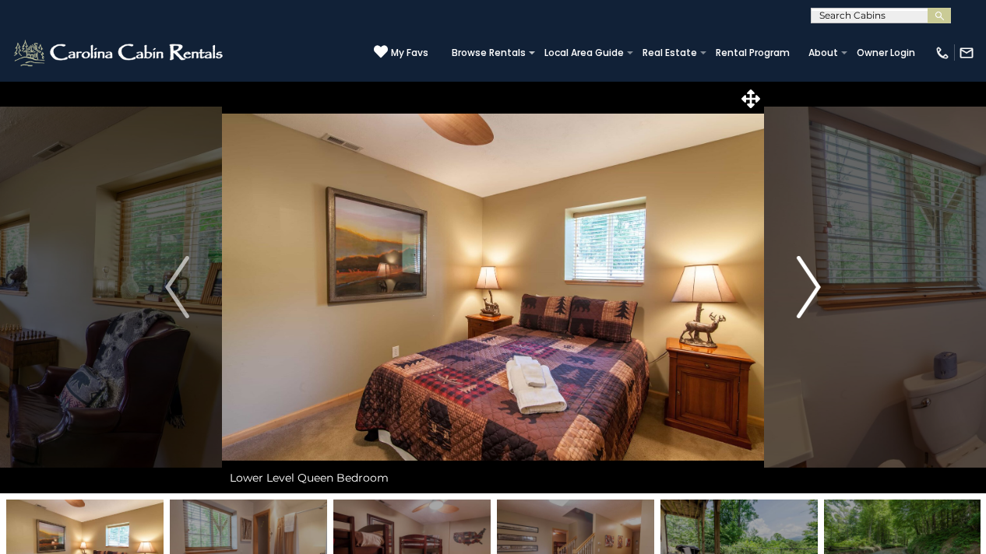
click at [817, 283] on img "Next" at bounding box center [807, 287] width 23 height 62
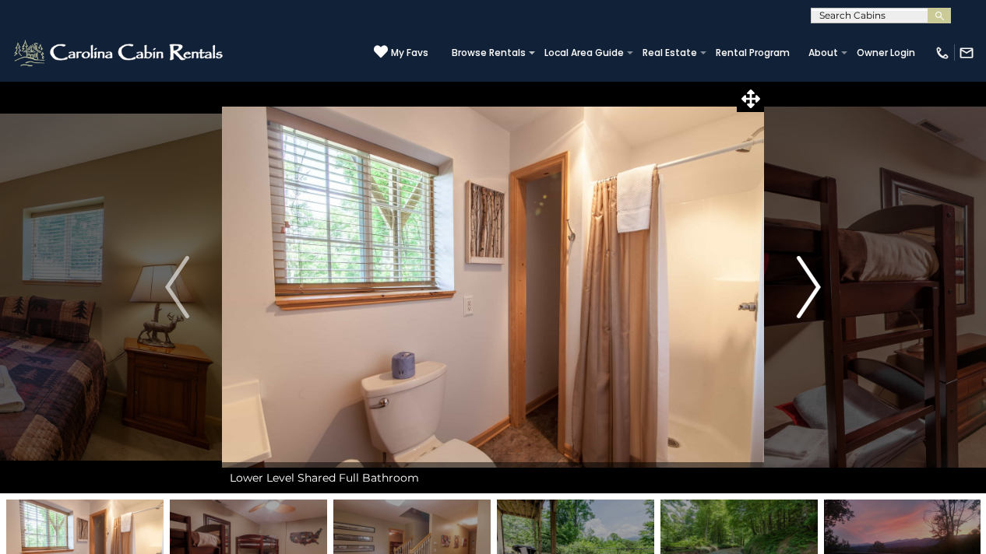
click at [817, 283] on img "Next" at bounding box center [807, 287] width 23 height 62
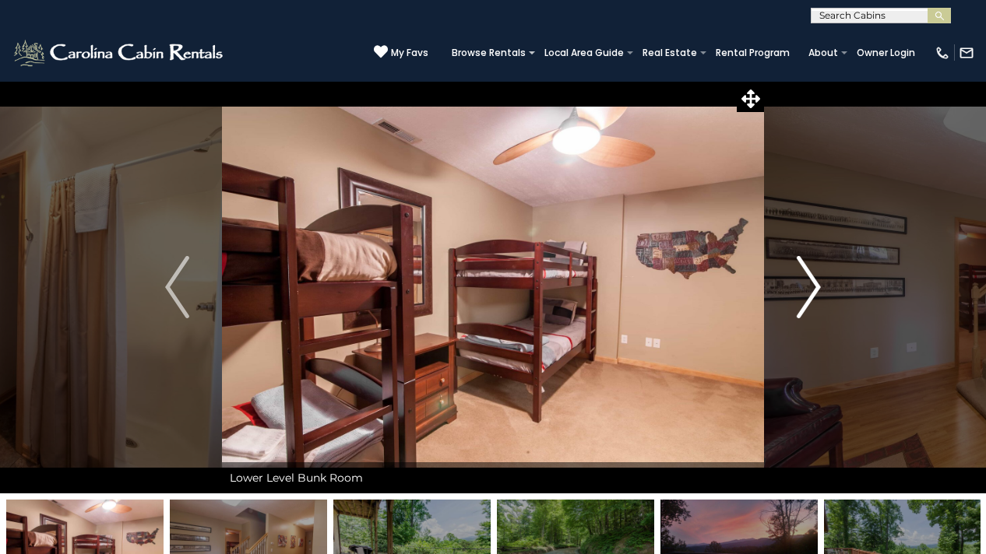
click at [817, 283] on img "Next" at bounding box center [807, 287] width 23 height 62
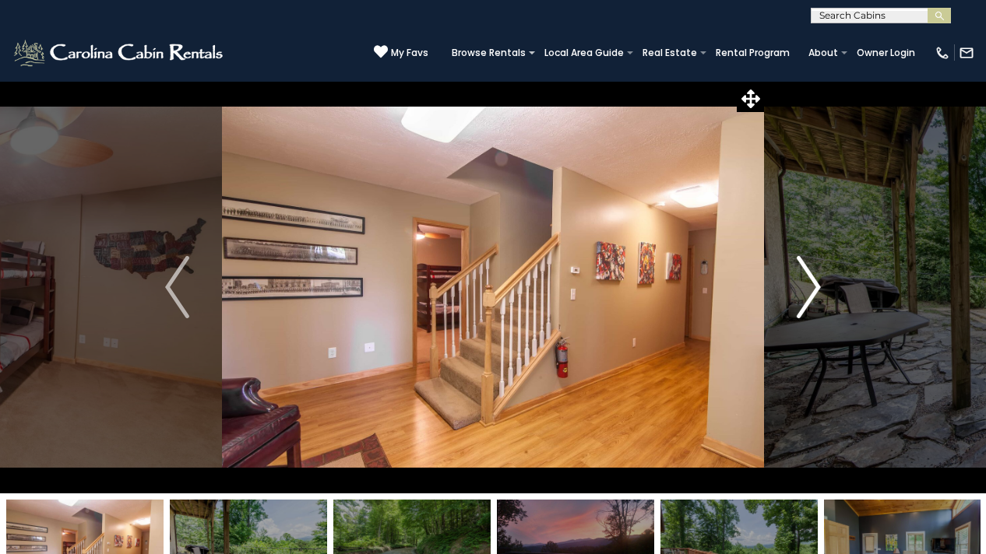
click at [817, 283] on img "Next" at bounding box center [807, 287] width 23 height 62
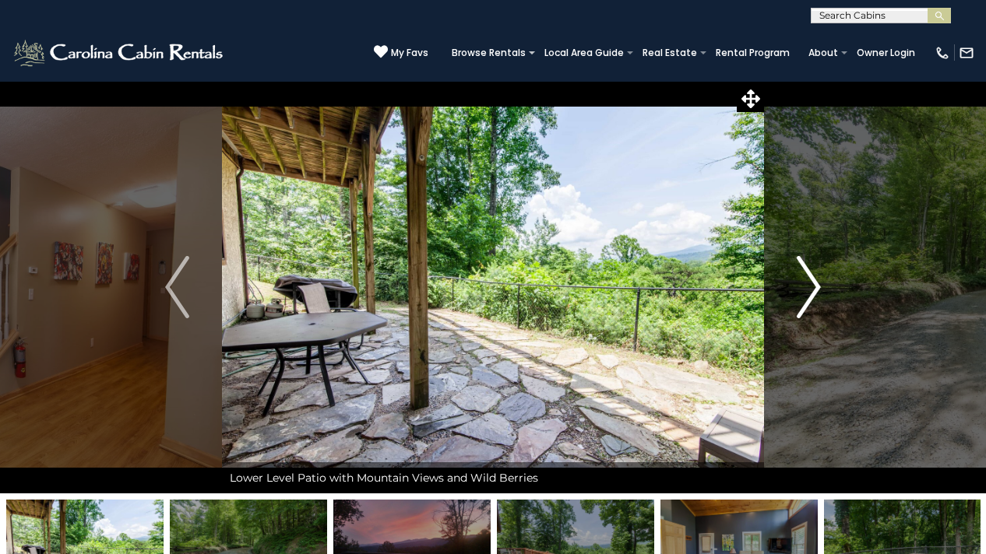
click at [817, 283] on img "Next" at bounding box center [807, 287] width 23 height 62
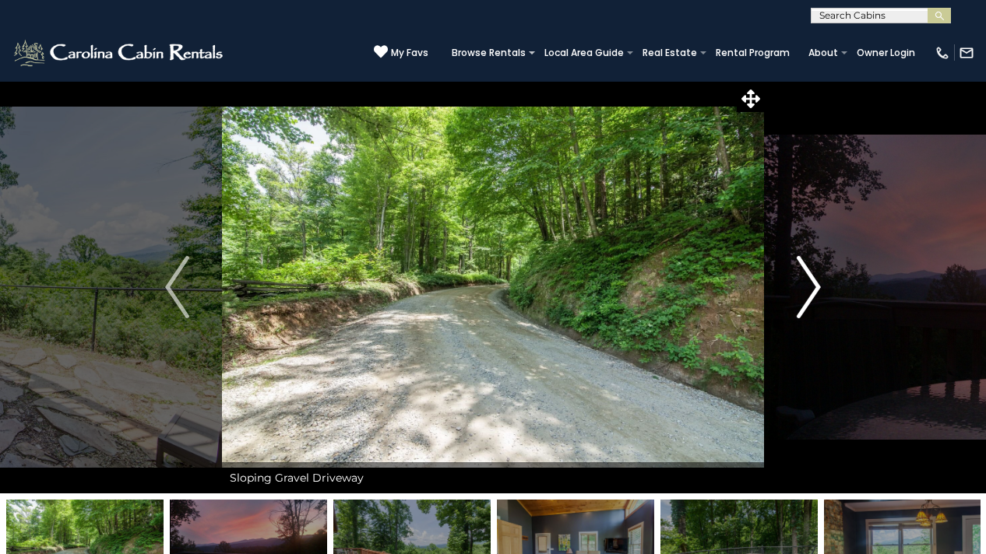
click at [817, 283] on img "Next" at bounding box center [807, 287] width 23 height 62
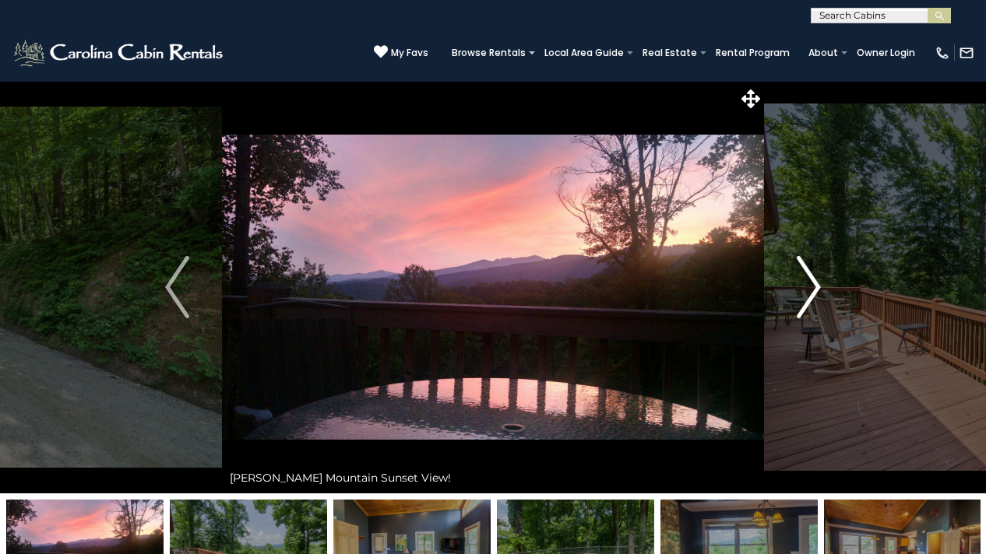
click at [817, 283] on img "Next" at bounding box center [807, 287] width 23 height 62
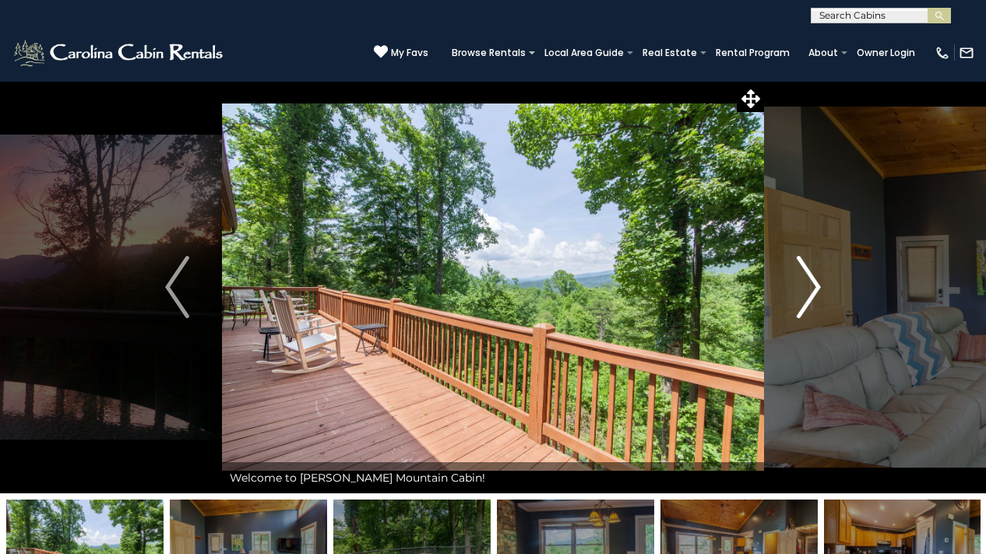
click at [817, 283] on img "Next" at bounding box center [807, 287] width 23 height 62
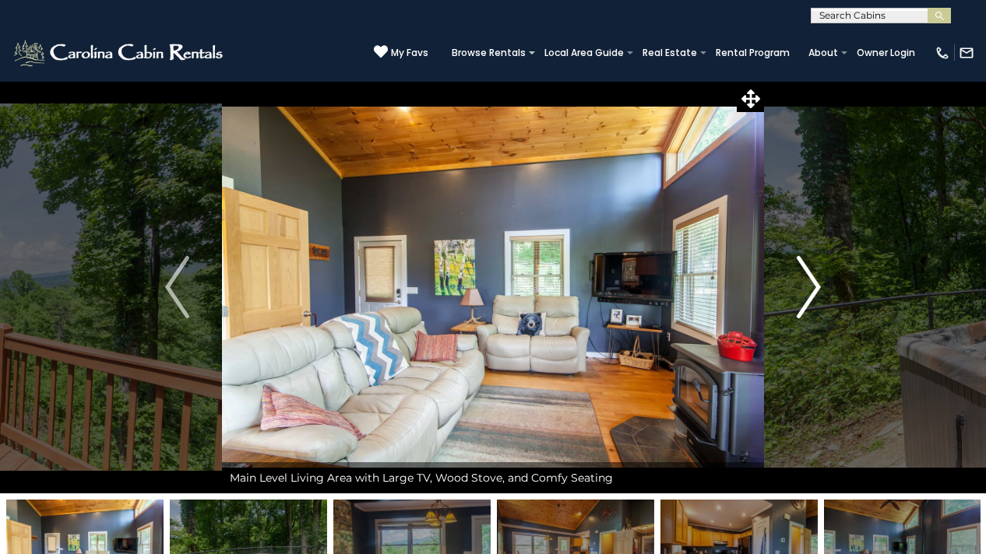
click at [817, 283] on img "Next" at bounding box center [807, 287] width 23 height 62
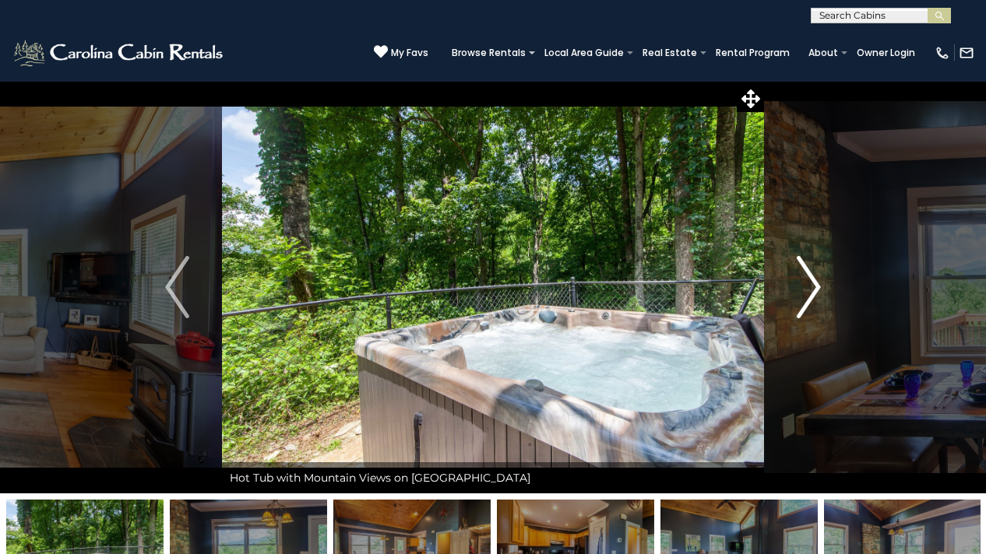
click at [816, 283] on img "Next" at bounding box center [807, 287] width 23 height 62
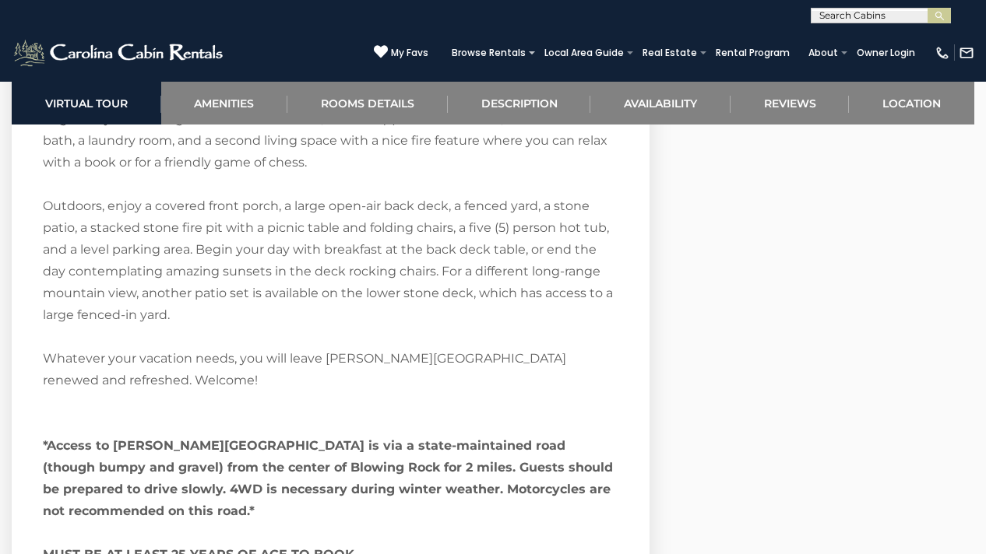
scroll to position [2171, 0]
